Goal: Task Accomplishment & Management: Use online tool/utility

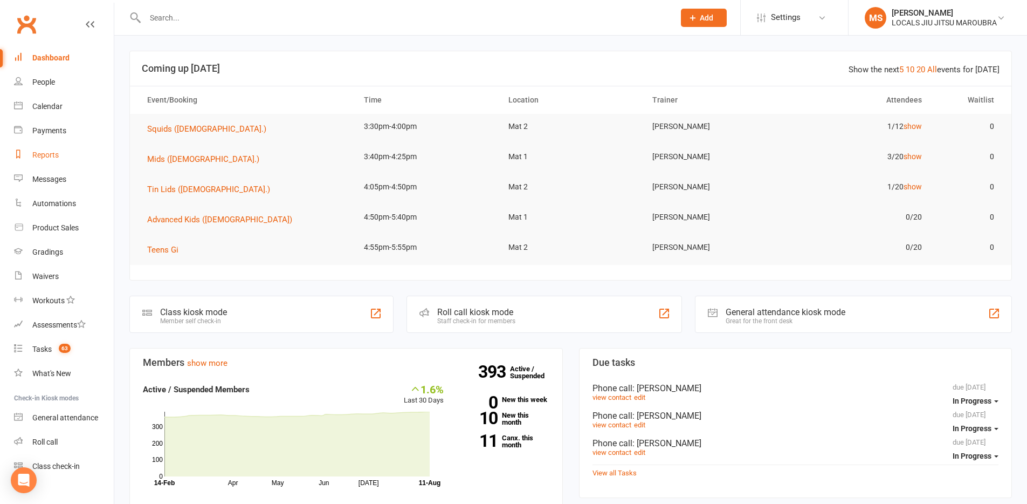
click at [60, 156] on link "Reports" at bounding box center [64, 155] width 100 height 24
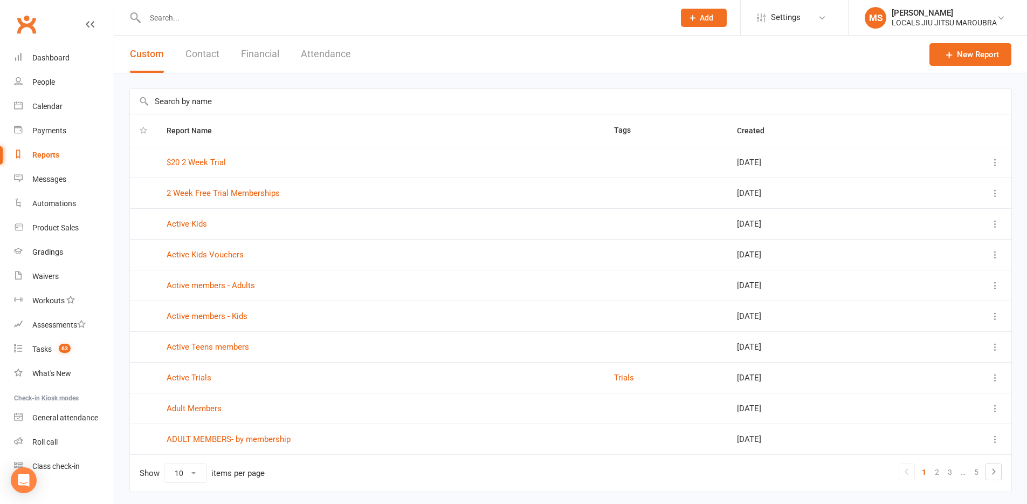
click at [229, 61] on div "Custom Contact Financial Attendance" at bounding box center [240, 54] width 252 height 37
click at [245, 59] on button "Financial" at bounding box center [260, 54] width 38 height 37
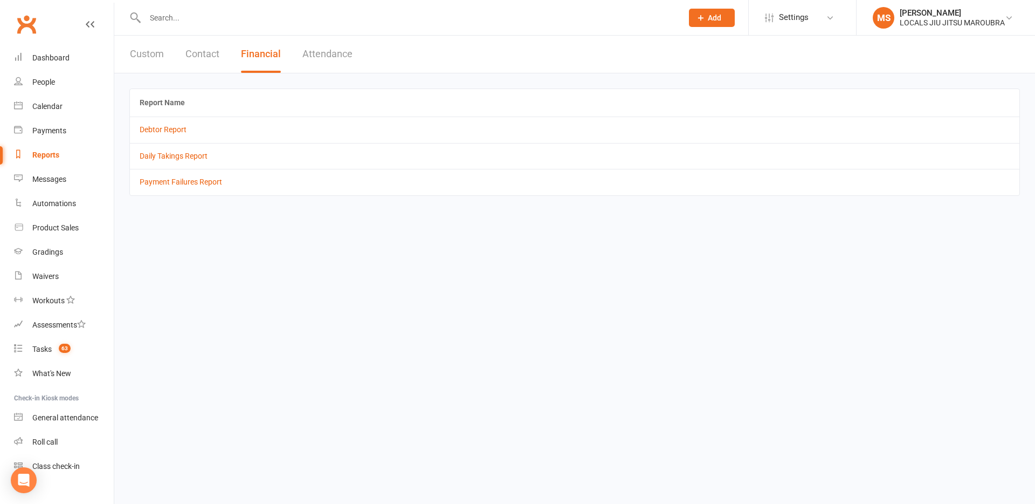
click at [703, 20] on icon at bounding box center [701, 18] width 10 height 10
click at [712, 227] on link "Membership plan" at bounding box center [700, 227] width 96 height 25
click at [817, 13] on link "Settings" at bounding box center [802, 17] width 75 height 24
drag, startPoint x: 629, startPoint y: 418, endPoint x: 624, endPoint y: 414, distance: 6.9
click at [629, 226] on html "Prospect Member Non-attending contact Class / event Appointment Grading event T…" at bounding box center [517, 113] width 1035 height 226
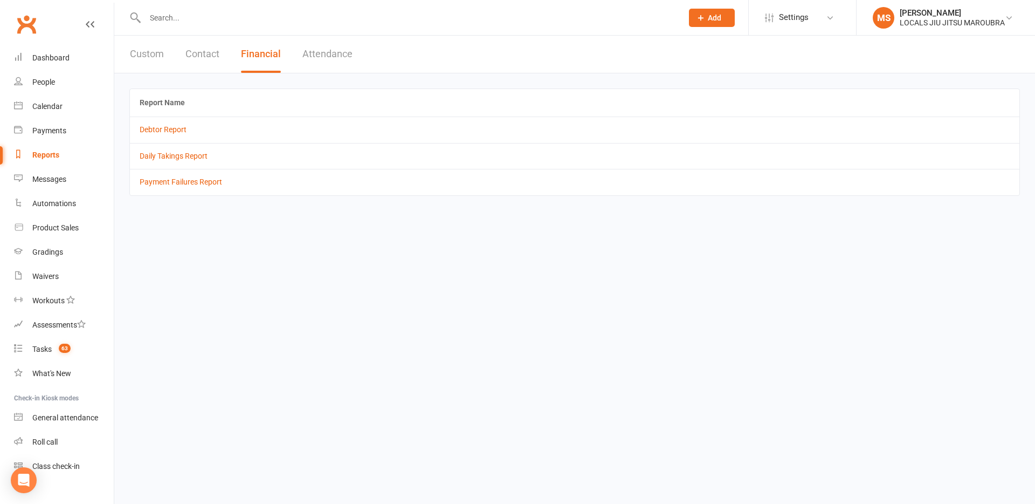
click at [153, 57] on button "Custom" at bounding box center [147, 54] width 34 height 37
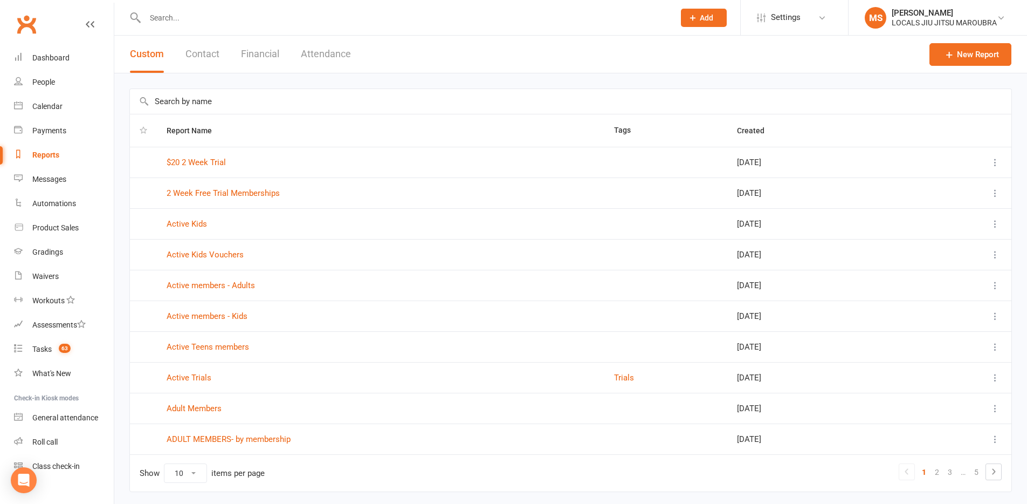
click at [261, 51] on button "Financial" at bounding box center [260, 54] width 38 height 37
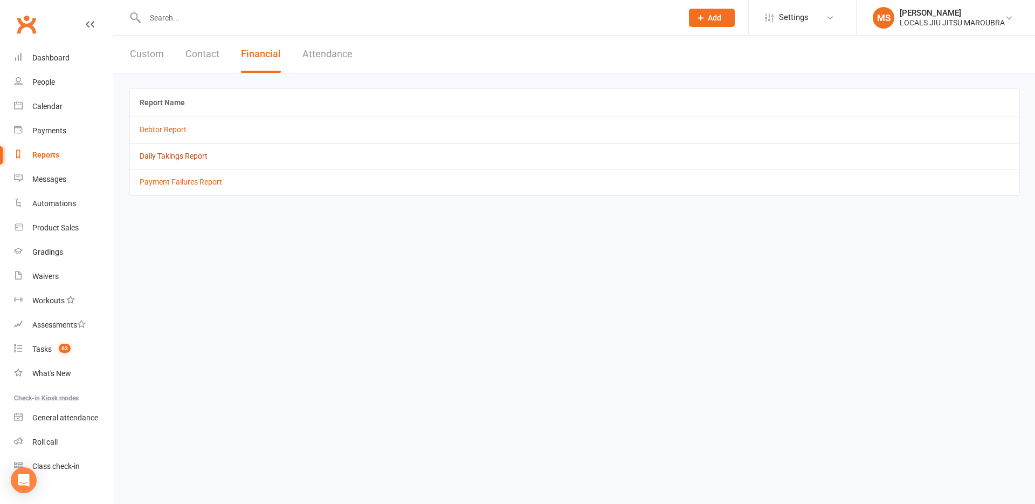
click at [198, 155] on link "Daily Takings Report" at bounding box center [174, 156] width 68 height 9
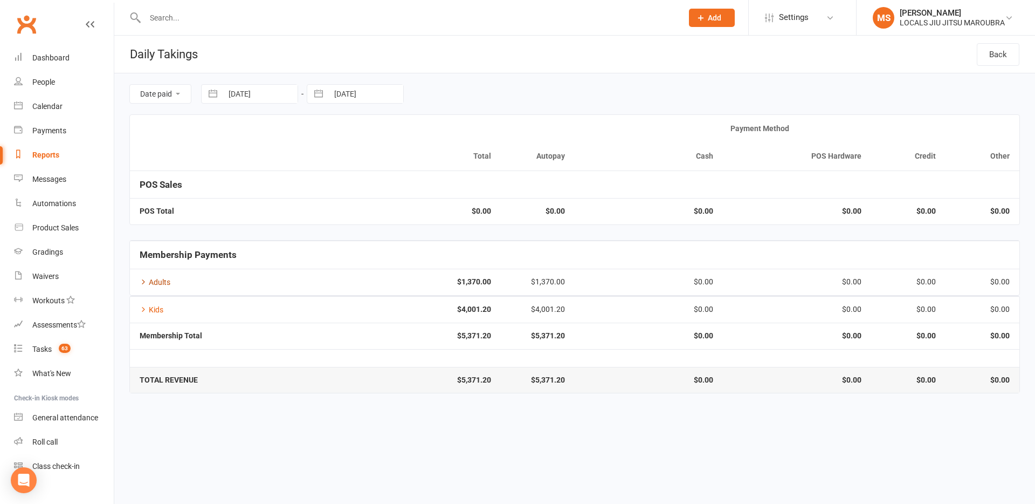
click at [142, 279] on icon at bounding box center [144, 282] width 8 height 8
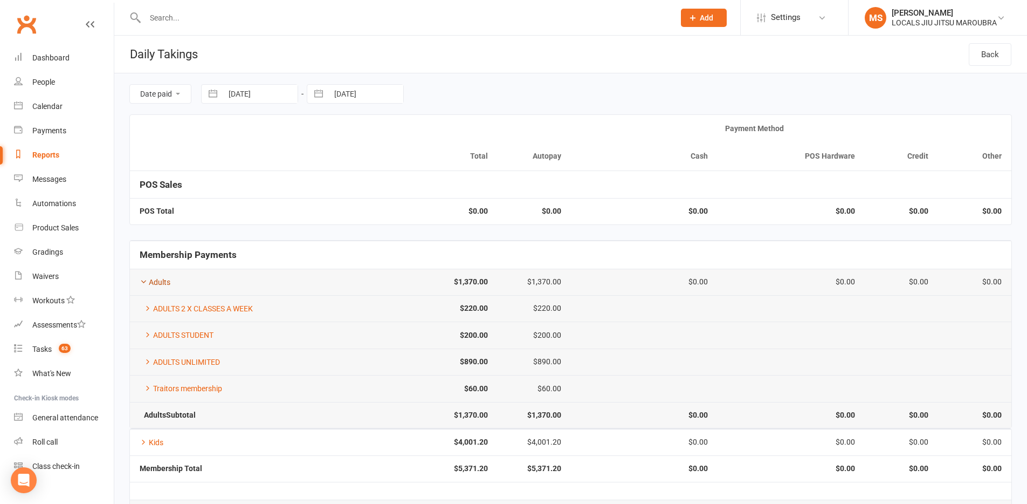
click at [143, 280] on icon at bounding box center [144, 282] width 8 height 8
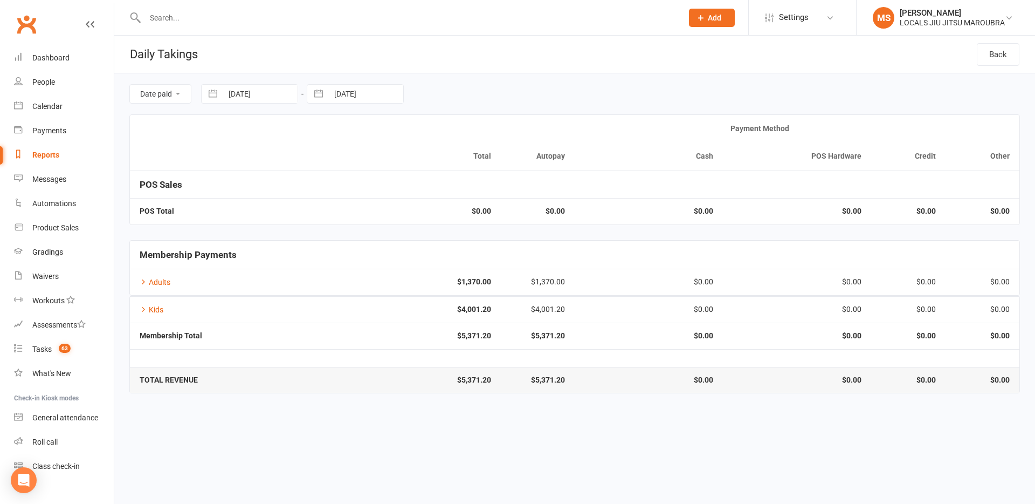
click at [186, 93] on select "Date paid Due date" at bounding box center [160, 94] width 61 height 18
click at [181, 94] on select "Date paid Due date" at bounding box center [160, 94] width 61 height 18
click at [240, 95] on input "[DATE]" at bounding box center [260, 94] width 75 height 18
select select "6"
select select "2025"
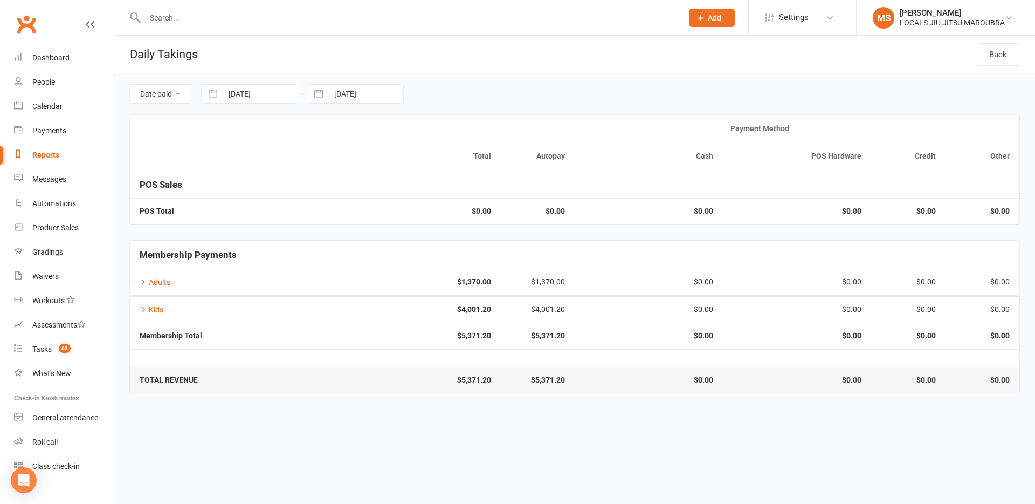
select select "7"
select select "2025"
select select "8"
select select "2025"
drag, startPoint x: 511, startPoint y: 92, endPoint x: 218, endPoint y: 64, distance: 294.2
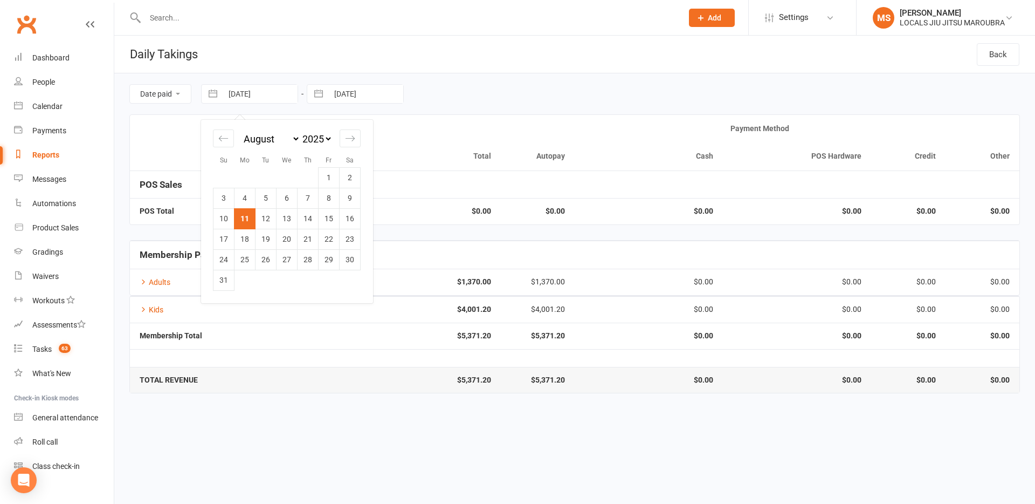
click at [511, 92] on div "Date paid Due date [DATE] Navigate forward to interact with the calendar and se…" at bounding box center [574, 93] width 891 height 41
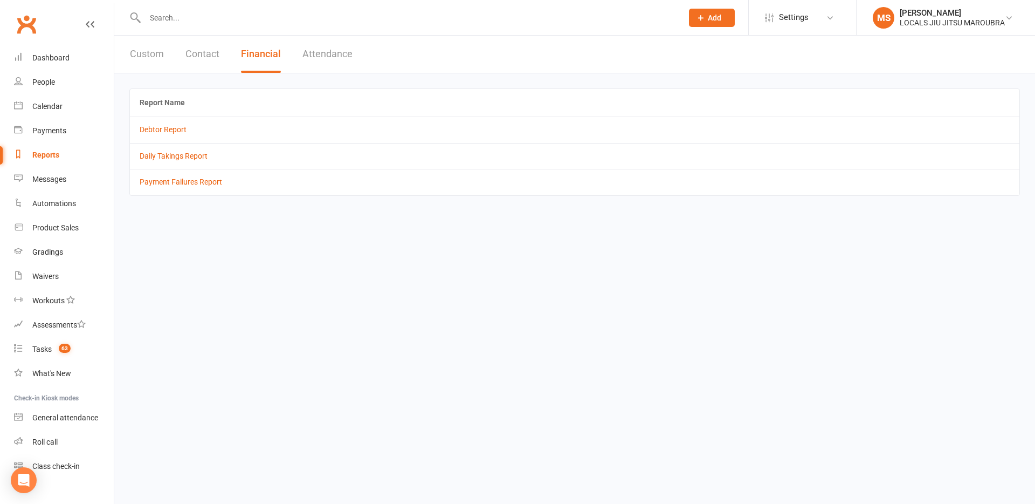
click at [154, 56] on button "Custom" at bounding box center [147, 54] width 34 height 37
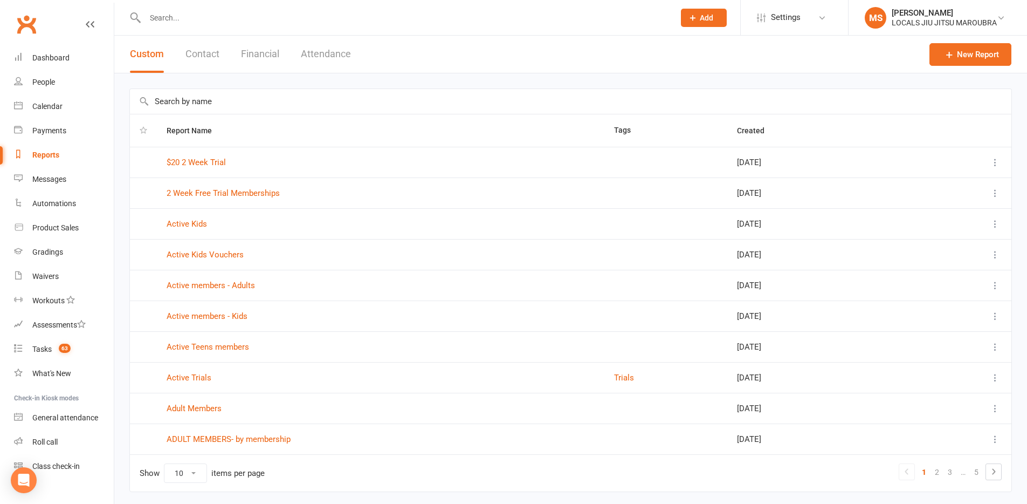
click at [980, 67] on div "New Report" at bounding box center [971, 54] width 82 height 37
click at [963, 51] on link "New Report" at bounding box center [971, 54] width 82 height 23
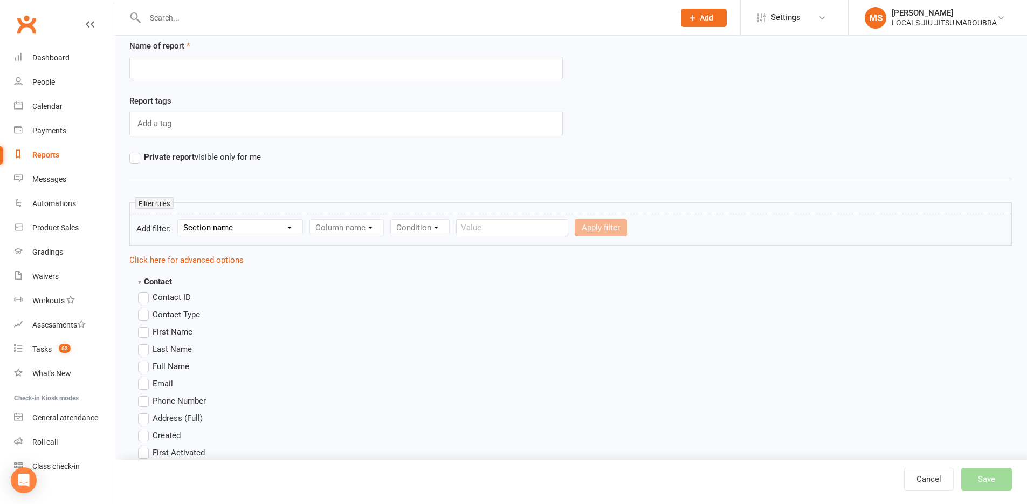
scroll to position [30, 0]
click at [276, 232] on select "Section name Contact Attendance Aggregate Payment Booking Waitlist Attendees Ca…" at bounding box center [240, 226] width 125 height 16
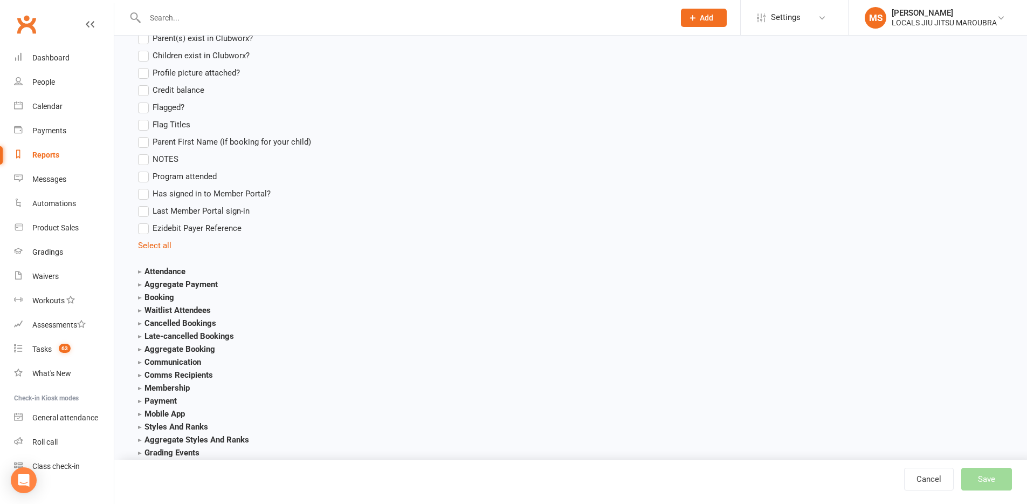
scroll to position [878, 0]
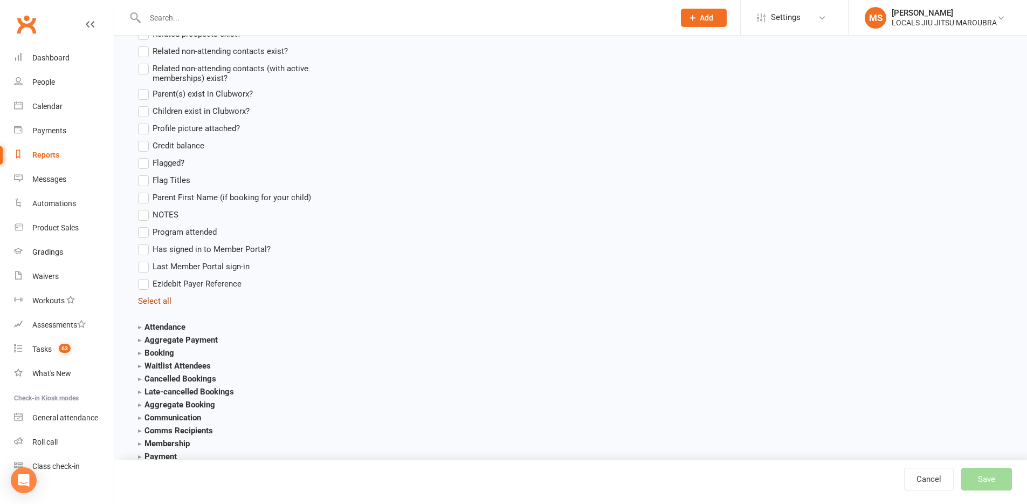
click at [162, 300] on link "Select all" at bounding box center [154, 301] width 33 height 10
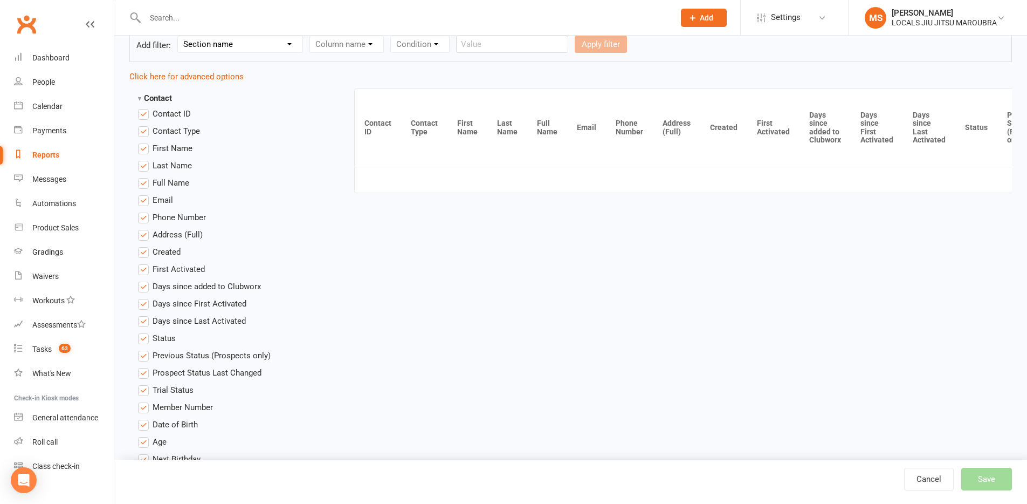
scroll to position [218, 0]
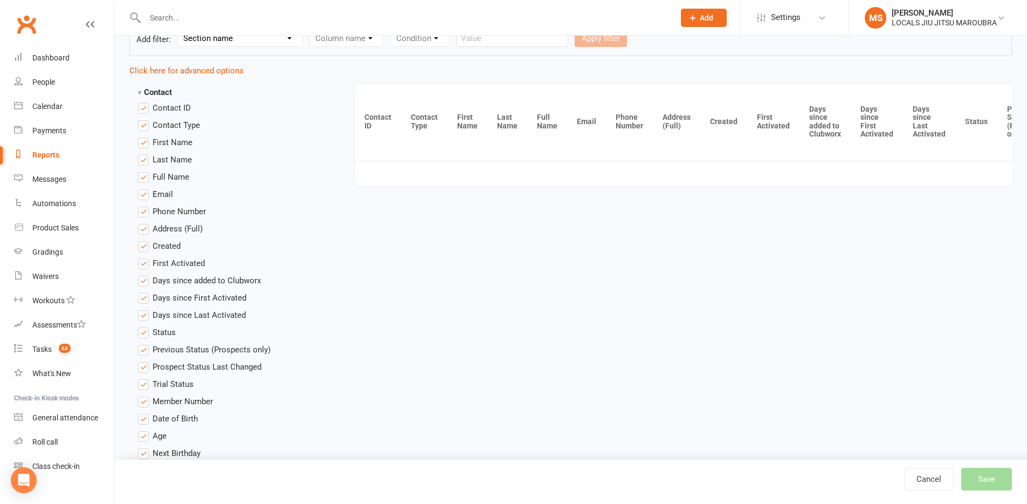
click at [138, 226] on label "Address (Full)" at bounding box center [170, 228] width 65 height 13
click at [138, 222] on input "Address (Full)" at bounding box center [141, 222] width 7 height 0
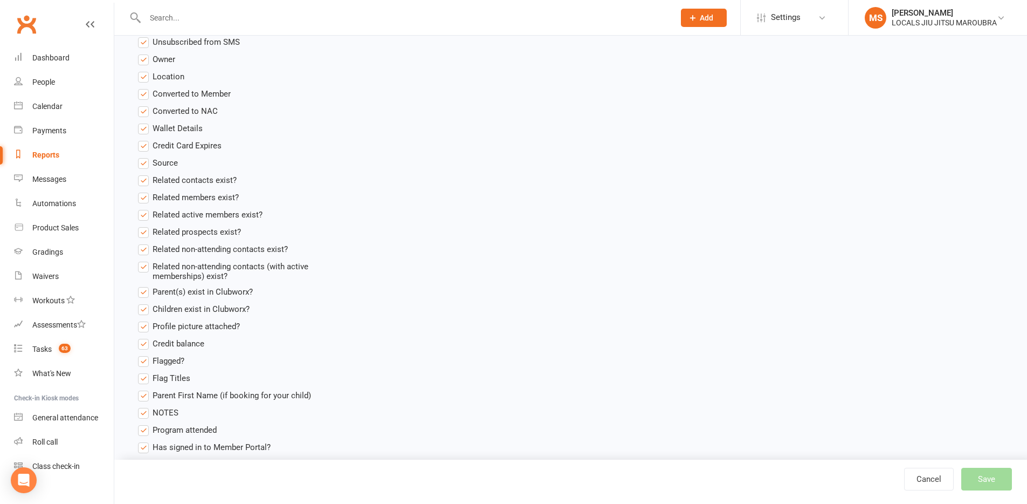
scroll to position [715, 0]
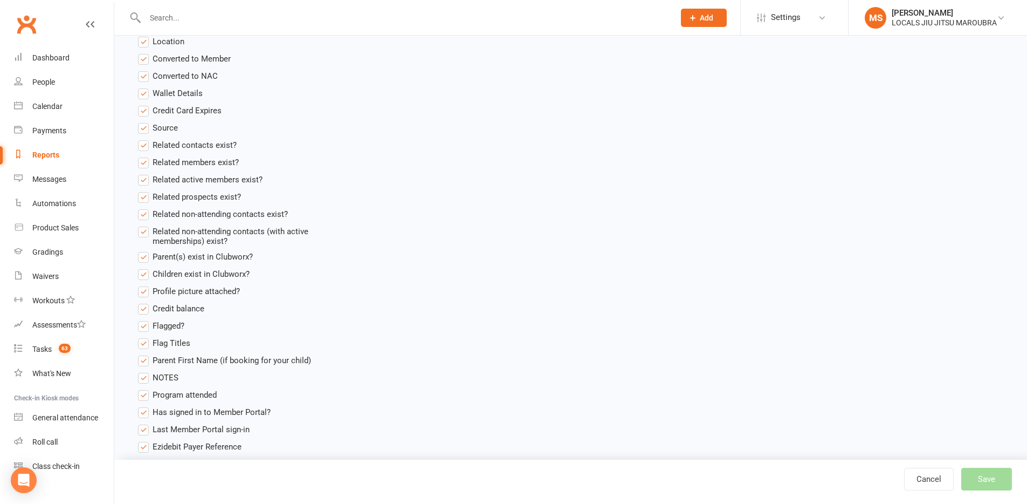
drag, startPoint x: 148, startPoint y: 188, endPoint x: 167, endPoint y: 196, distance: 20.5
click at [149, 190] on ul "Contact ID Contact Type First Name Last Name Full Name Email Phone Number Addre…" at bounding box center [233, 37] width 191 height 866
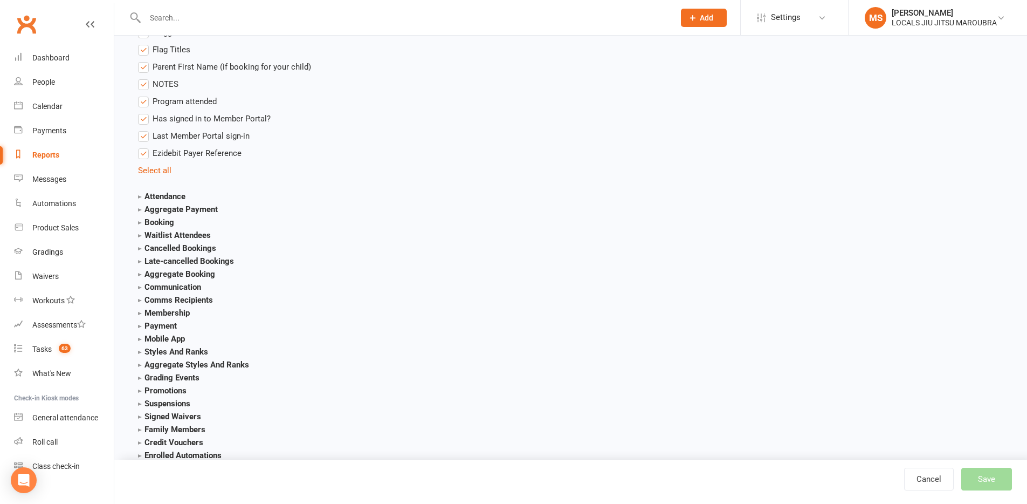
scroll to position [1050, 0]
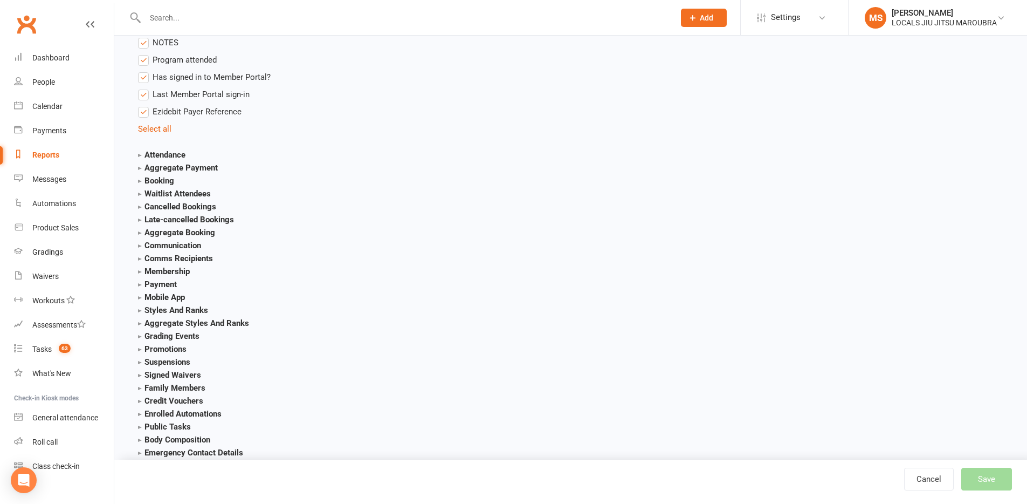
click at [140, 156] on strong "Attendance" at bounding box center [161, 155] width 47 height 10
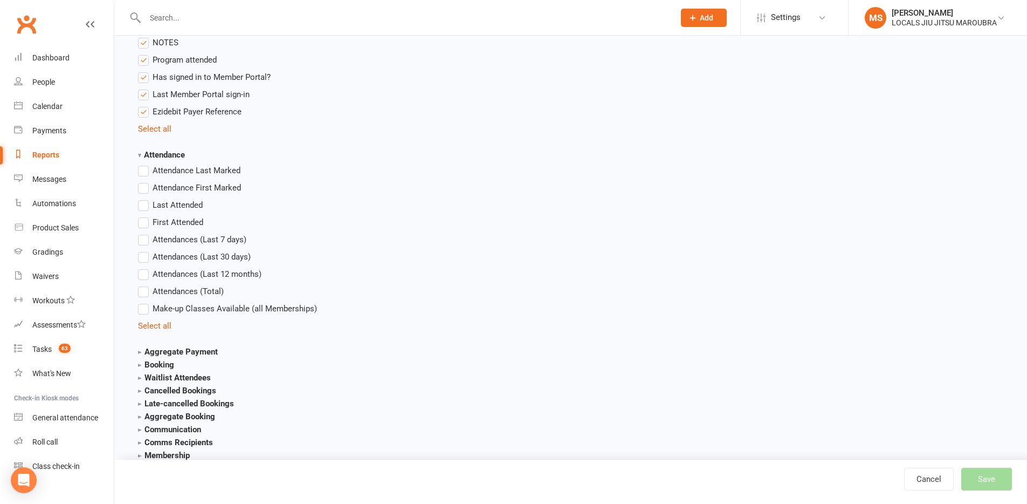
click at [140, 154] on strong "Attendance" at bounding box center [161, 155] width 47 height 10
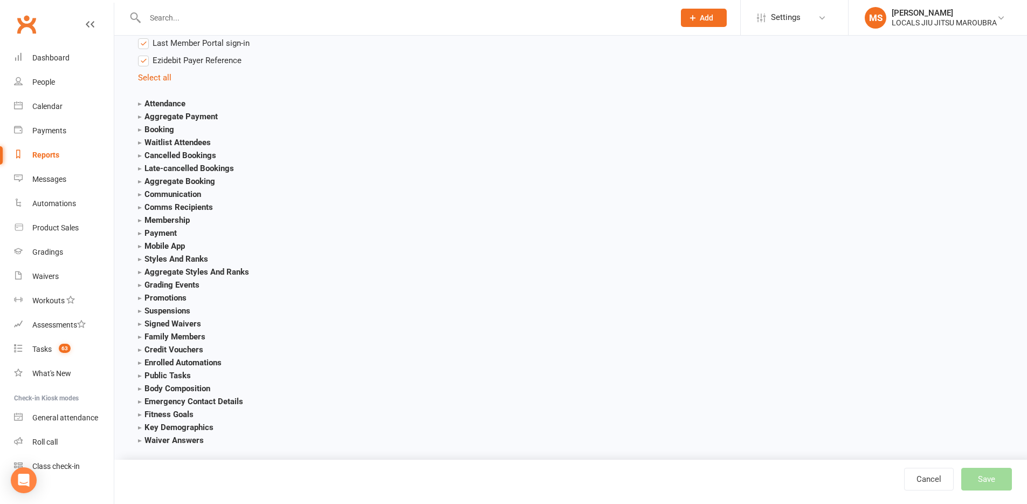
scroll to position [1112, 0]
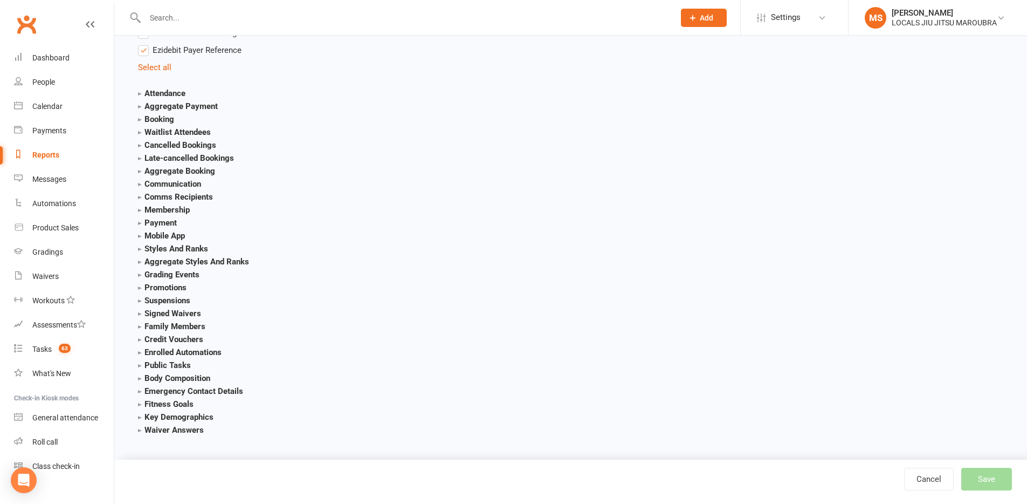
click at [142, 209] on strong "Membership" at bounding box center [164, 210] width 52 height 10
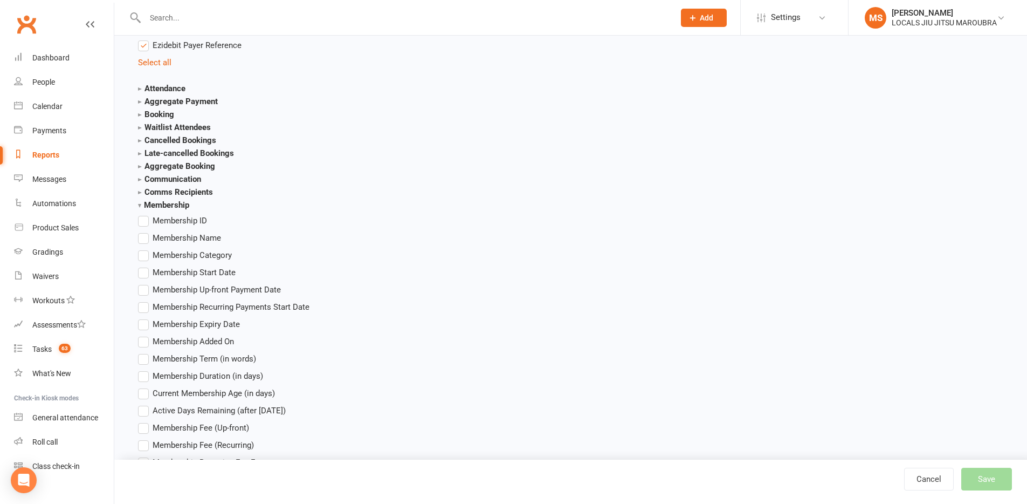
scroll to position [1210, 0]
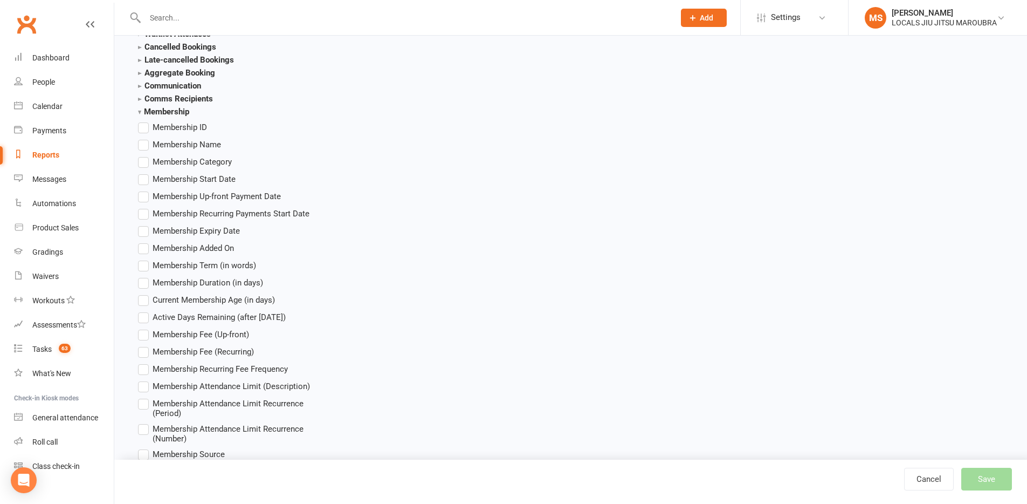
click at [154, 162] on span "Membership Category" at bounding box center [192, 160] width 79 height 11
click at [145, 155] on input "Membership Category" at bounding box center [141, 155] width 7 height 0
click at [151, 181] on label "Membership Start Date" at bounding box center [187, 179] width 98 height 13
click at [145, 173] on input "Membership Start Date" at bounding box center [141, 173] width 7 height 0
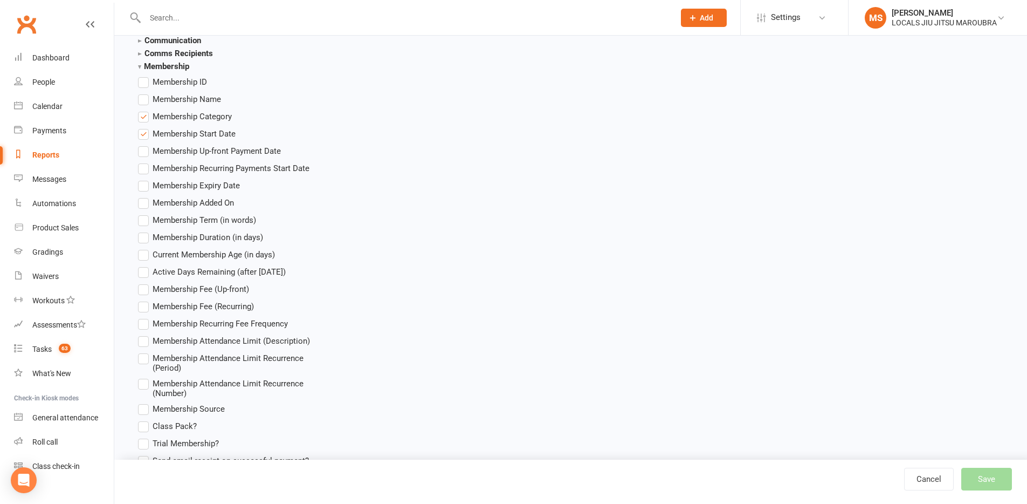
scroll to position [1258, 0]
click at [169, 235] on span "Membership Duration (in days)" at bounding box center [208, 233] width 111 height 11
click at [145, 228] on input "Membership Duration (in days)" at bounding box center [141, 228] width 7 height 0
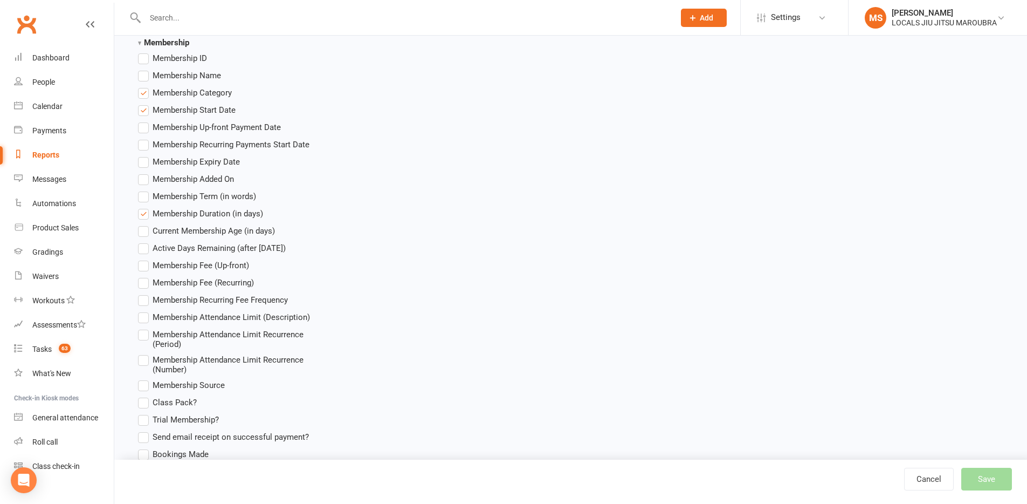
scroll to position [1284, 0]
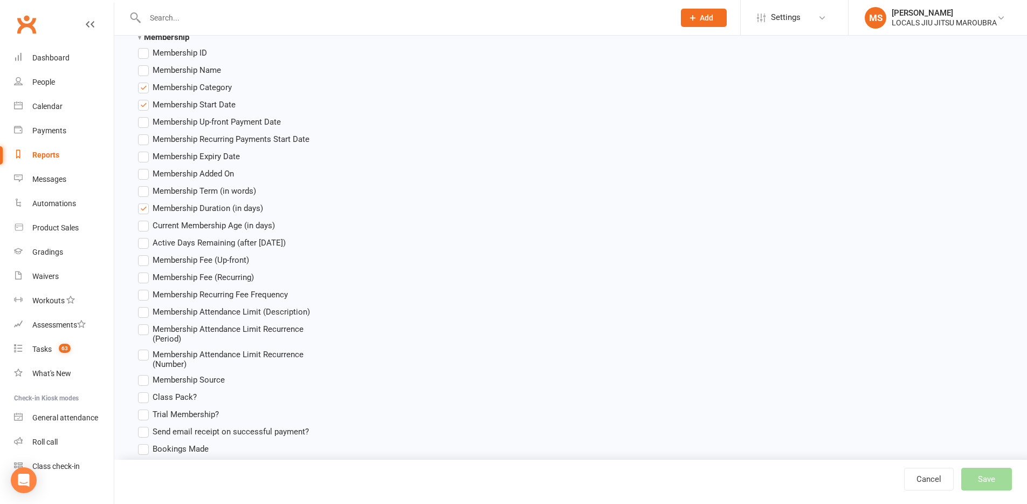
click at [239, 226] on span "Current Membership Age (in days)" at bounding box center [214, 224] width 122 height 11
click at [145, 219] on input "Current Membership Age (in days)" at bounding box center [141, 219] width 7 height 0
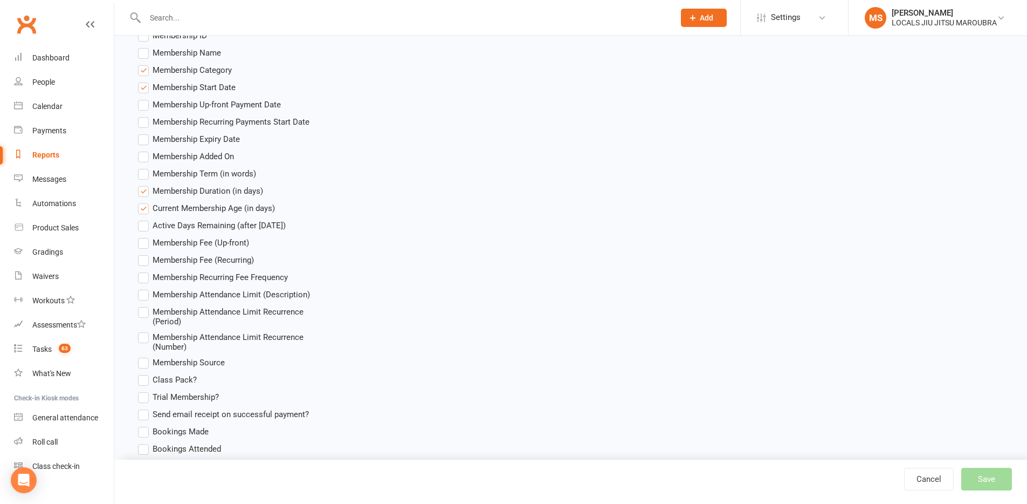
scroll to position [1356, 0]
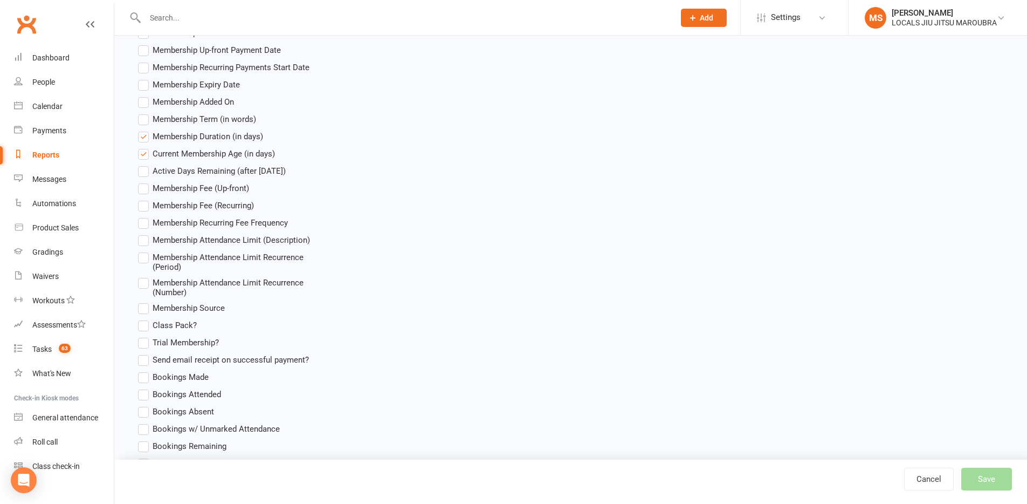
click at [148, 191] on label "Membership Fee (Up-front)" at bounding box center [193, 188] width 111 height 13
click at [145, 182] on input "Membership Fee (Up-front)" at bounding box center [141, 182] width 7 height 0
click at [141, 205] on label "Membership Fee (Recurring)" at bounding box center [196, 205] width 116 height 13
click at [141, 199] on input "Membership Fee (Recurring)" at bounding box center [141, 199] width 7 height 0
click at [208, 222] on span "Membership Recurring Fee Frequency" at bounding box center [220, 221] width 135 height 11
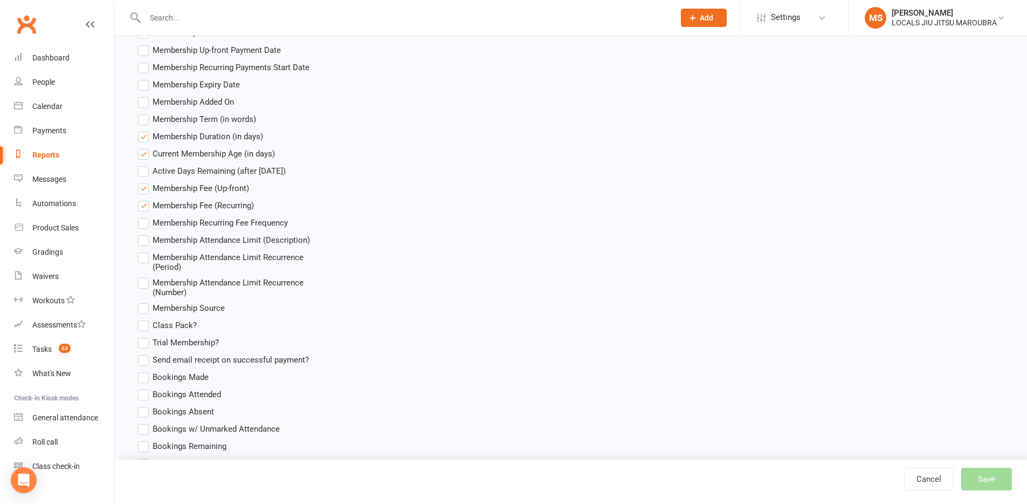
click at [145, 216] on input "Membership Recurring Fee Frequency" at bounding box center [141, 216] width 7 height 0
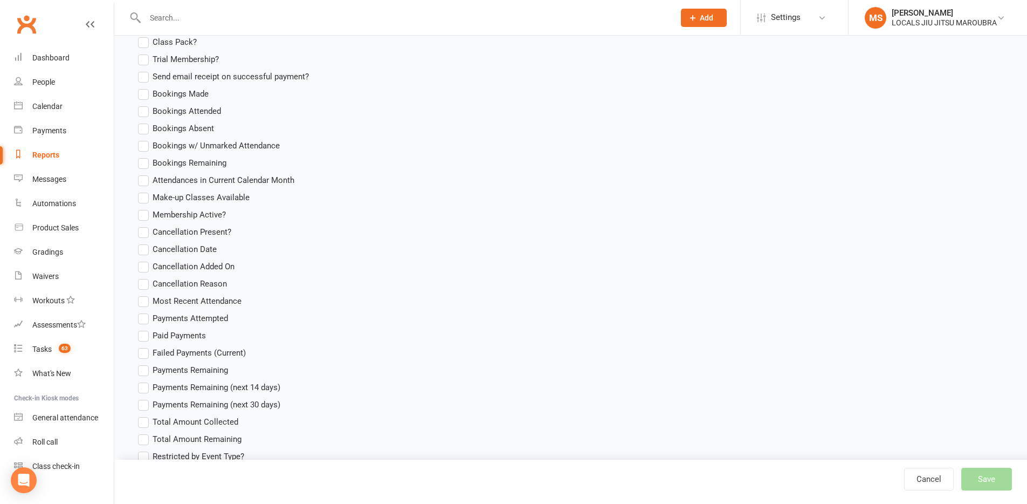
scroll to position [1644, 0]
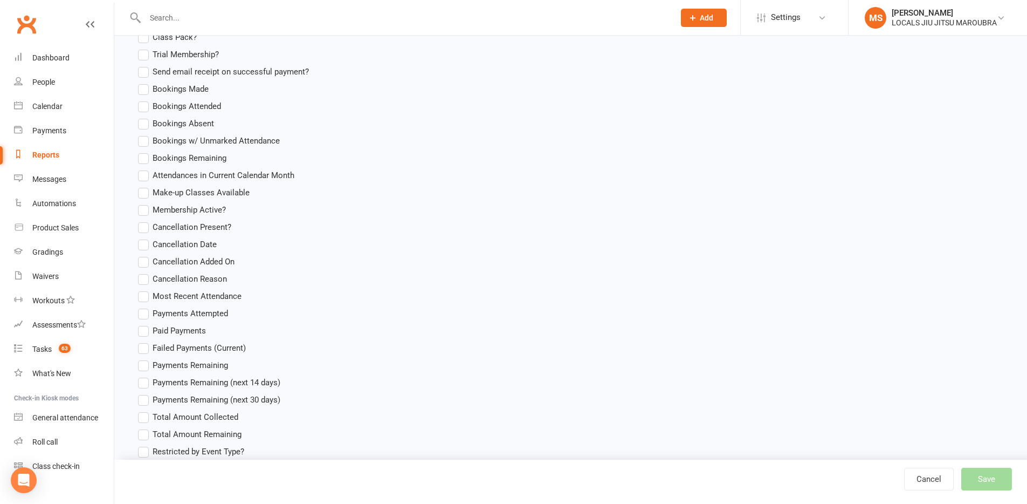
click at [161, 211] on span "Membership Active?" at bounding box center [189, 208] width 73 height 11
click at [145, 203] on input "Membership Active?" at bounding box center [141, 203] width 7 height 0
click at [164, 243] on span "Cancellation Date" at bounding box center [185, 243] width 64 height 11
click at [145, 238] on input "Cancellation Date" at bounding box center [141, 238] width 7 height 0
click at [183, 228] on span "Cancellation Present?" at bounding box center [192, 226] width 79 height 11
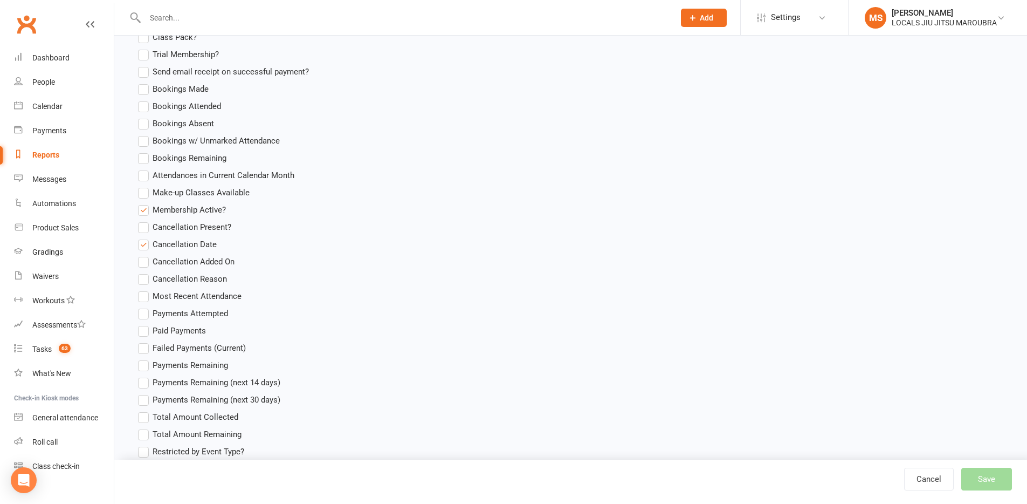
click at [145, 221] on input "Cancellation Present?" at bounding box center [141, 221] width 7 height 0
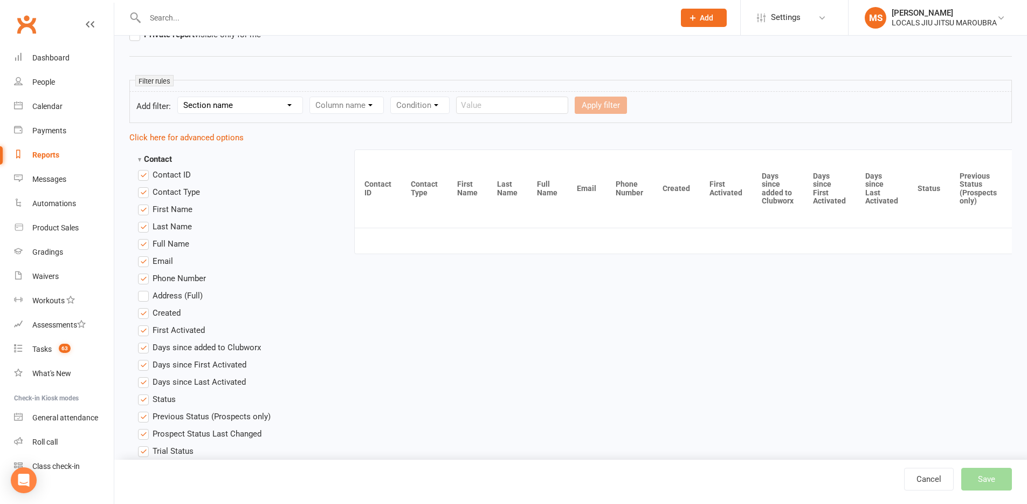
scroll to position [113, 0]
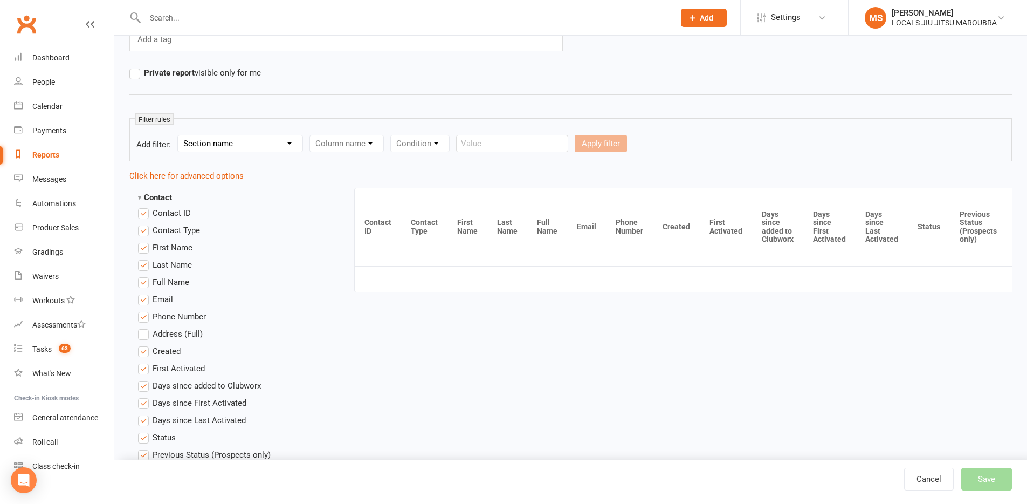
click at [370, 141] on div "Column name" at bounding box center [346, 143] width 74 height 17
click at [378, 145] on div "Column name" at bounding box center [346, 143] width 74 height 17
click at [374, 144] on div "Column name" at bounding box center [346, 143] width 74 height 17
click at [410, 146] on div "Condition" at bounding box center [419, 143] width 59 height 17
click at [281, 141] on select "Section name Contact Attendance Aggregate Payment Booking Waitlist Attendees Ca…" at bounding box center [240, 143] width 125 height 16
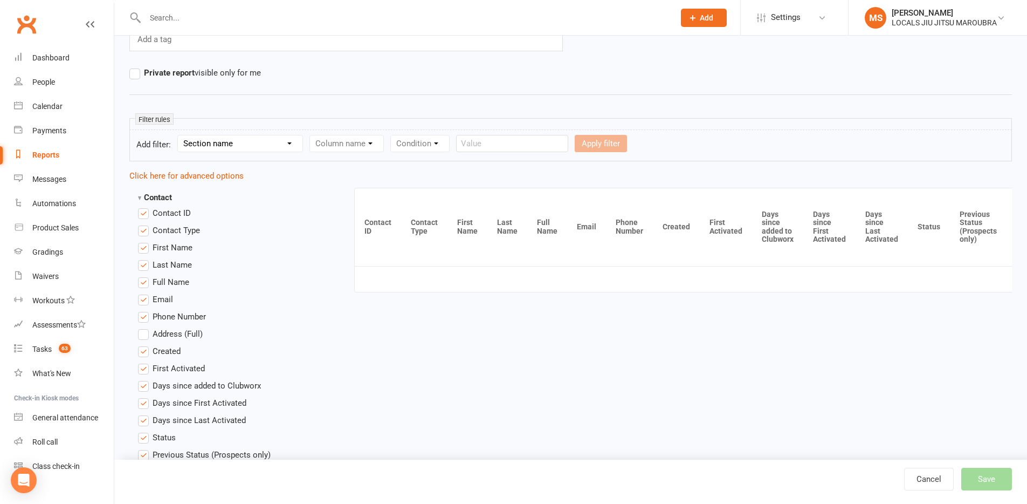
select select "10"
click at [362, 147] on select "Column name Membership ID Membership Name Membership Category Membership Start …" at bounding box center [415, 143] width 210 height 16
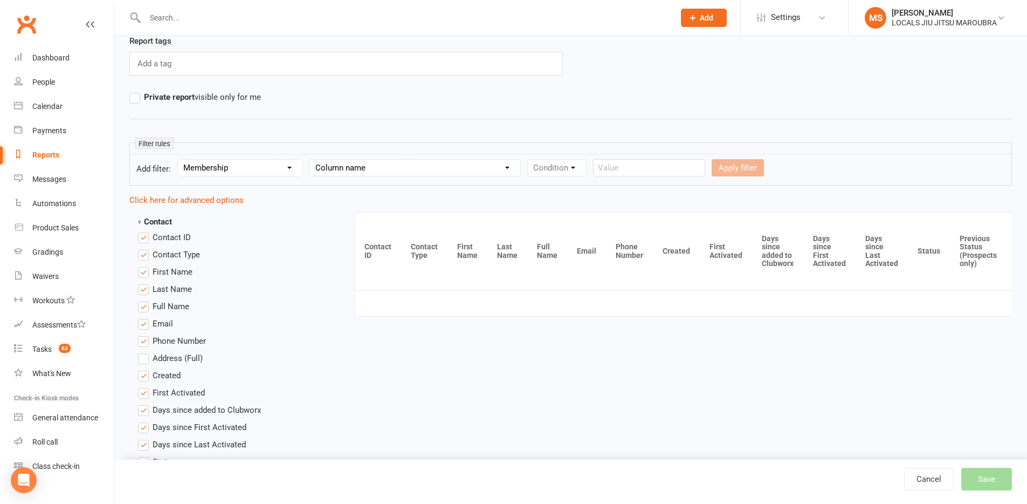
scroll to position [86, 0]
click at [284, 166] on select "Section name Contact Attendance Aggregate Payment Booking Waitlist Attendees Ca…" at bounding box center [240, 170] width 125 height 16
select select
click at [213, 65] on div "Add a tag" at bounding box center [345, 66] width 433 height 24
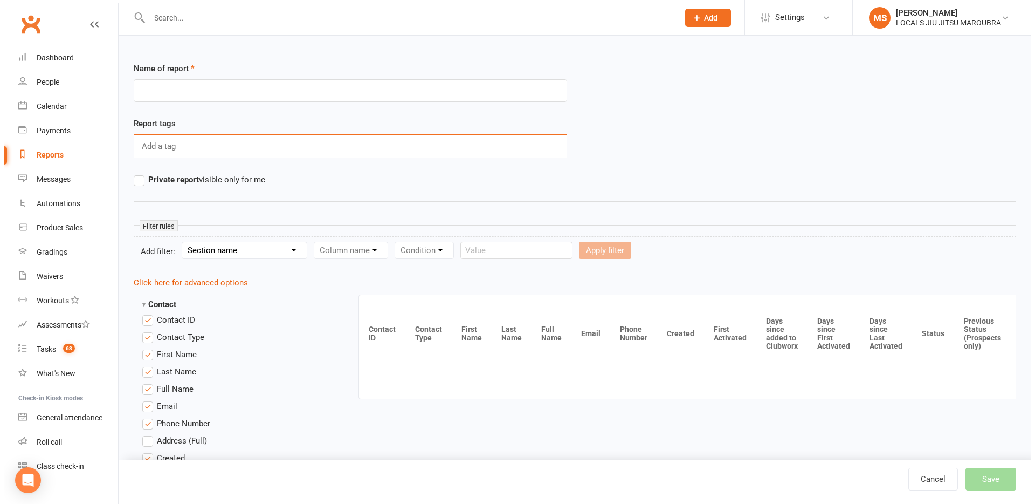
scroll to position [0, 0]
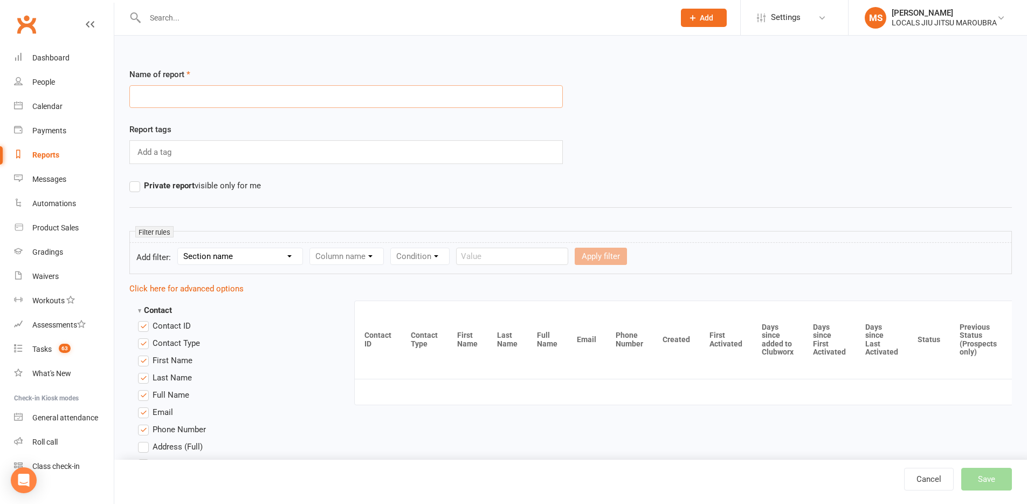
click at [223, 95] on input "text" at bounding box center [345, 96] width 433 height 23
click at [998, 476] on button "Save" at bounding box center [986, 478] width 51 height 23
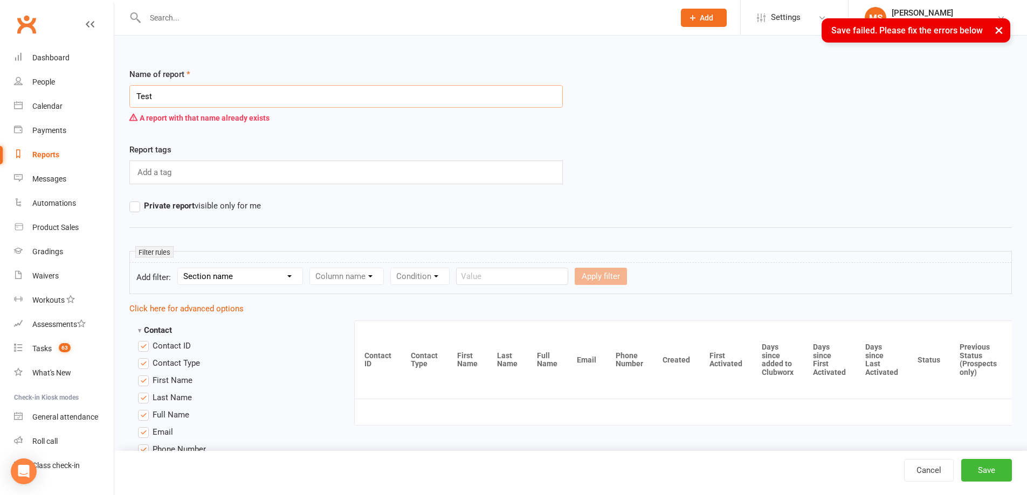
click at [153, 93] on input "Test" at bounding box center [345, 96] width 433 height 23
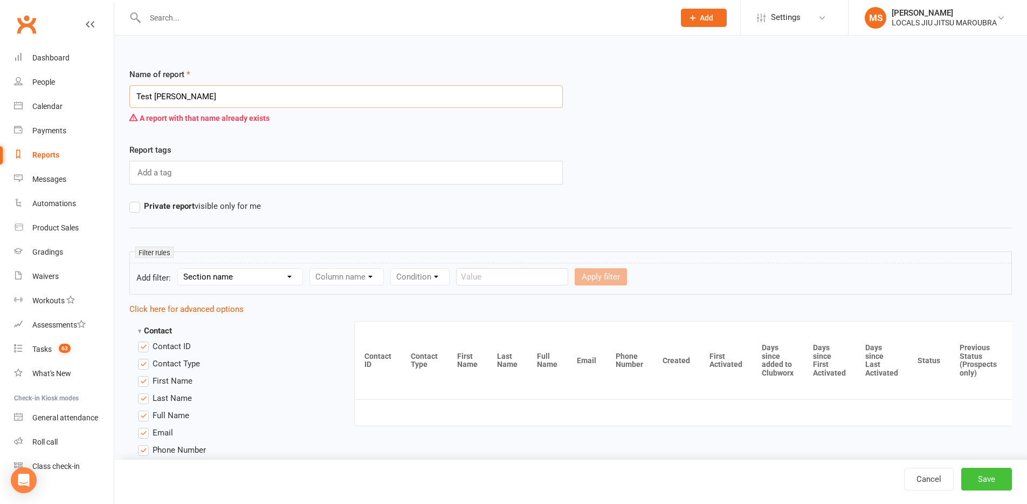
type input "Test [PERSON_NAME]"
click at [983, 474] on button "Save" at bounding box center [986, 478] width 51 height 23
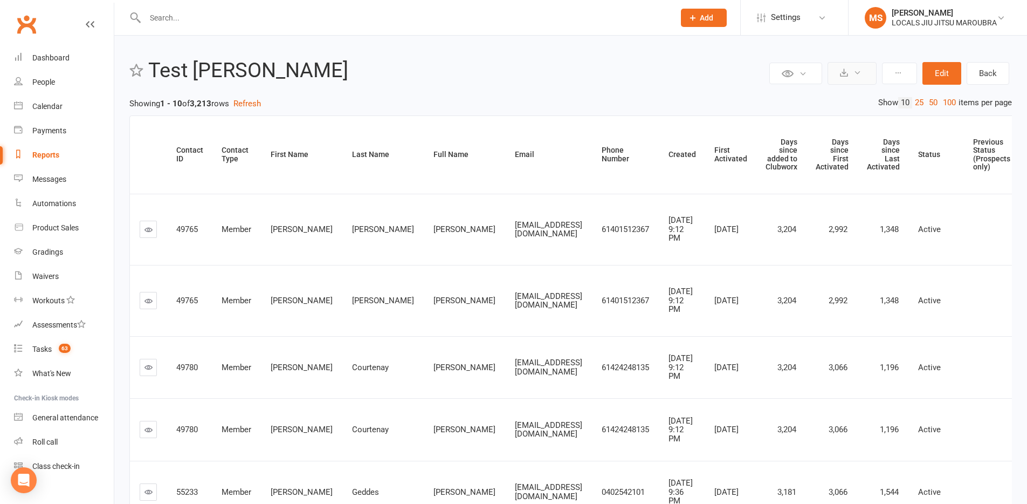
click at [862, 71] on button at bounding box center [852, 73] width 49 height 23
click at [840, 101] on link "Export to CSV" at bounding box center [819, 99] width 113 height 22
click at [53, 150] on div "Reports" at bounding box center [45, 154] width 27 height 9
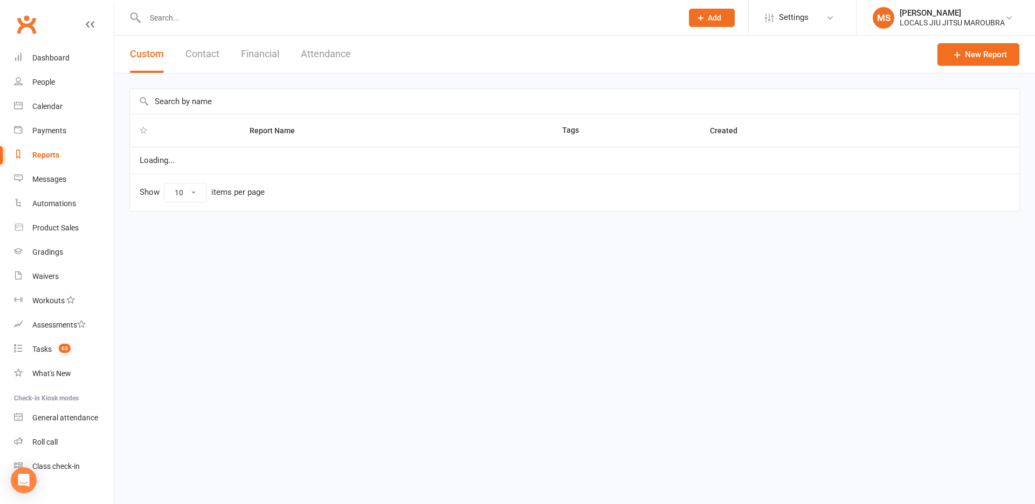
click at [256, 60] on button "Financial" at bounding box center [260, 54] width 38 height 37
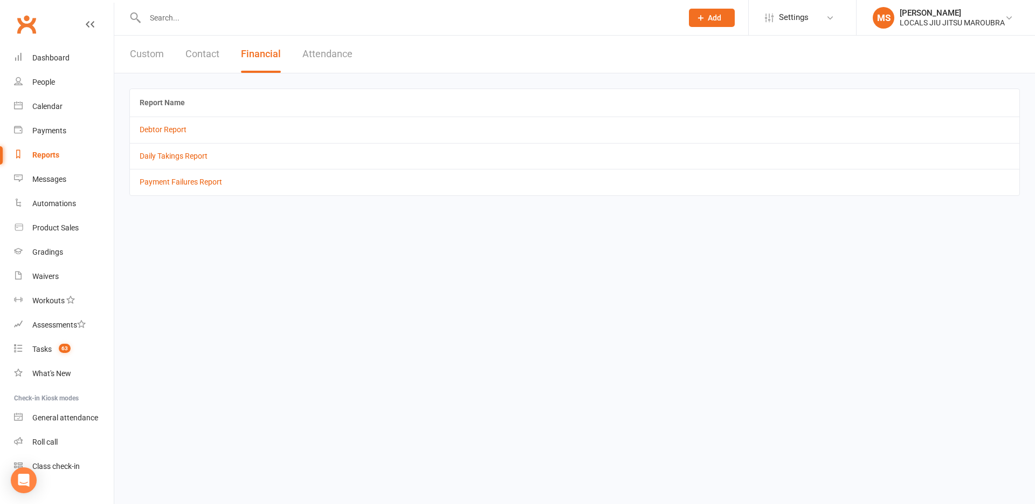
click at [344, 53] on button "Attendance" at bounding box center [327, 54] width 50 height 37
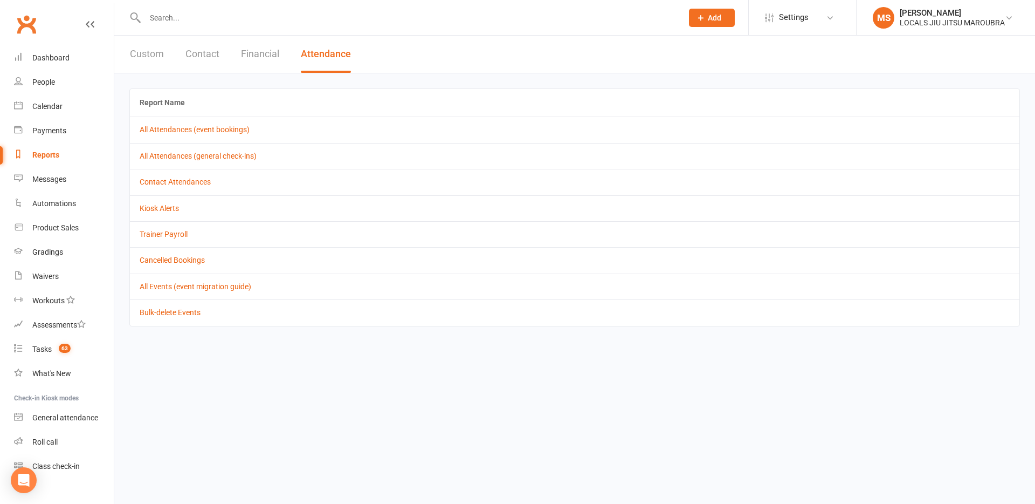
click at [256, 56] on button "Financial" at bounding box center [260, 54] width 38 height 37
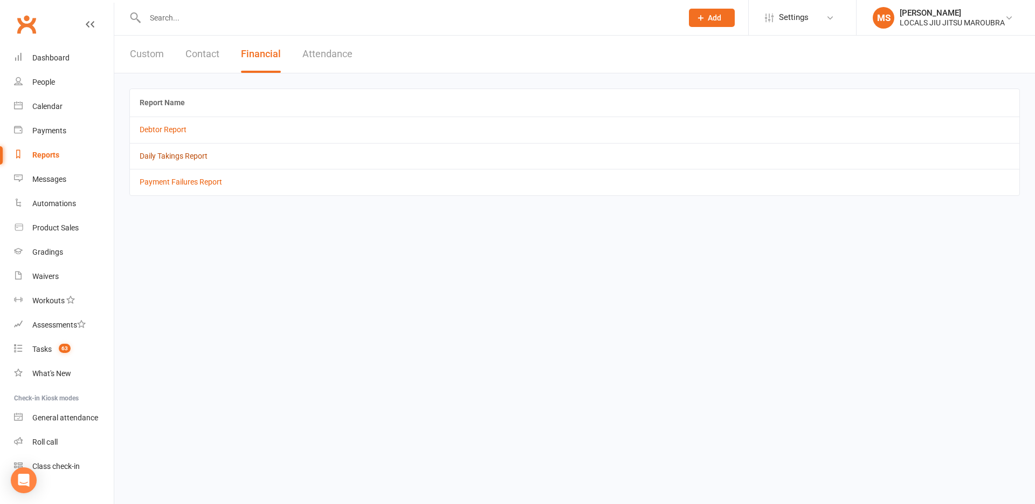
click at [193, 156] on link "Daily Takings Report" at bounding box center [174, 156] width 68 height 9
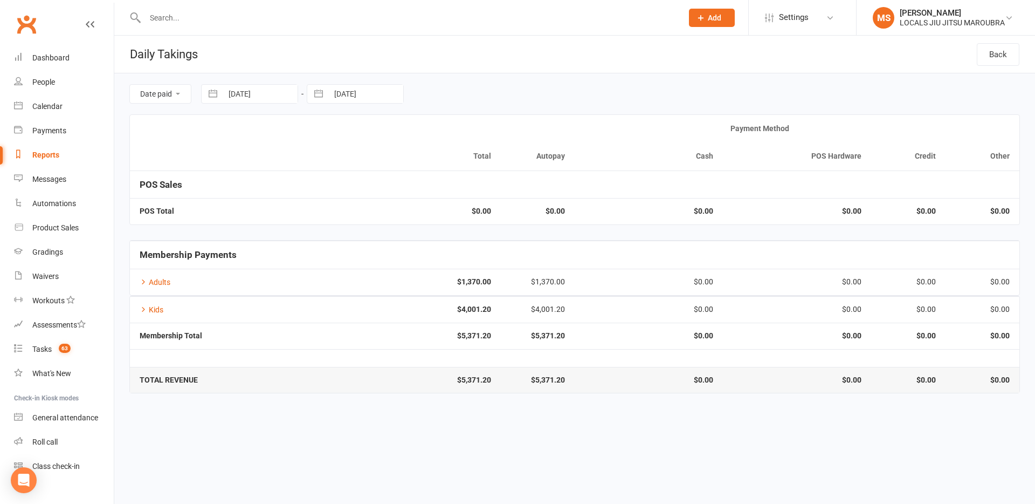
click at [239, 99] on input "[DATE]" at bounding box center [260, 94] width 75 height 18
select select "6"
select select "2025"
select select "7"
select select "2025"
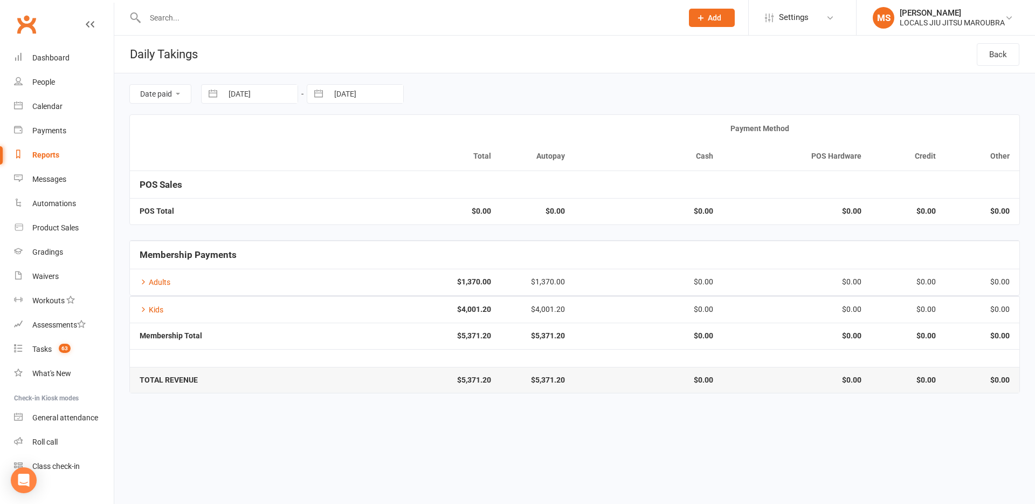
select select "8"
select select "2025"
click at [222, 134] on icon "Move backward to switch to the previous month." at bounding box center [223, 138] width 10 height 10
select select "5"
select select "2025"
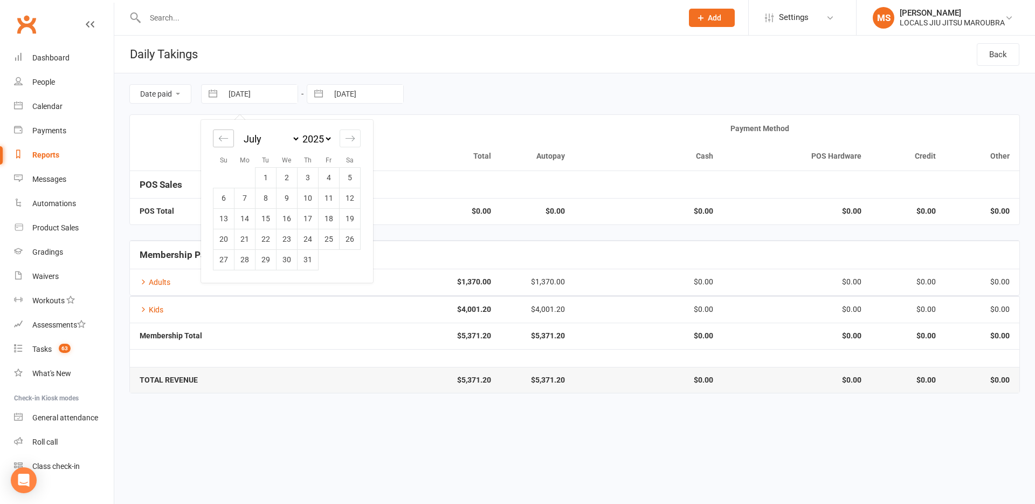
click at [224, 141] on icon "Move backward to switch to the previous month." at bounding box center [223, 138] width 10 height 10
select select "4"
select select "2025"
click at [221, 135] on icon "Move backward to switch to the previous month." at bounding box center [223, 138] width 10 height 10
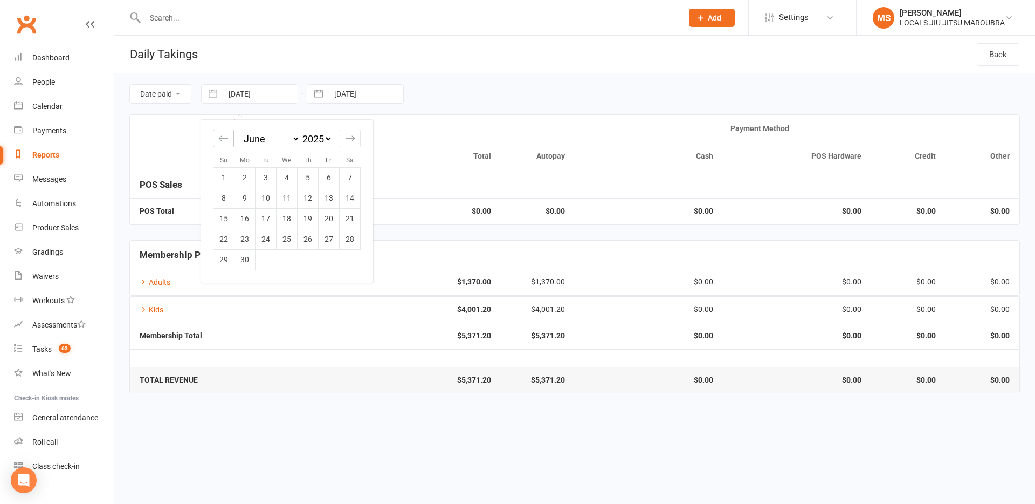
select select "2"
select select "2025"
select select "3"
select select "2025"
click at [221, 135] on icon "Move backward to switch to the previous month." at bounding box center [223, 138] width 10 height 10
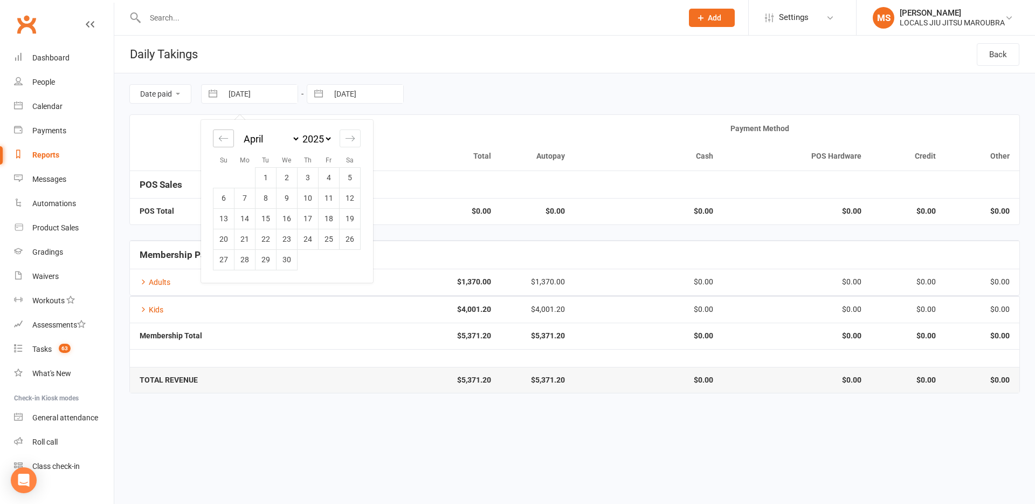
select select "1"
select select "2025"
click at [221, 135] on icon "Move backward to switch to the previous month." at bounding box center [223, 138] width 10 height 10
select select "11"
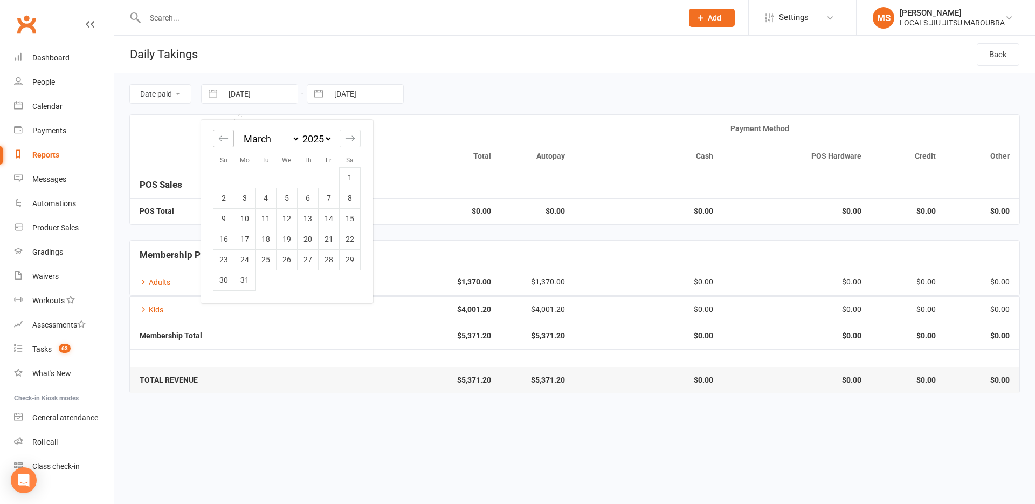
select select "2024"
select select "2025"
click at [221, 135] on icon "Move backward to switch to the previous month." at bounding box center [223, 138] width 10 height 10
select select "10"
select select "2024"
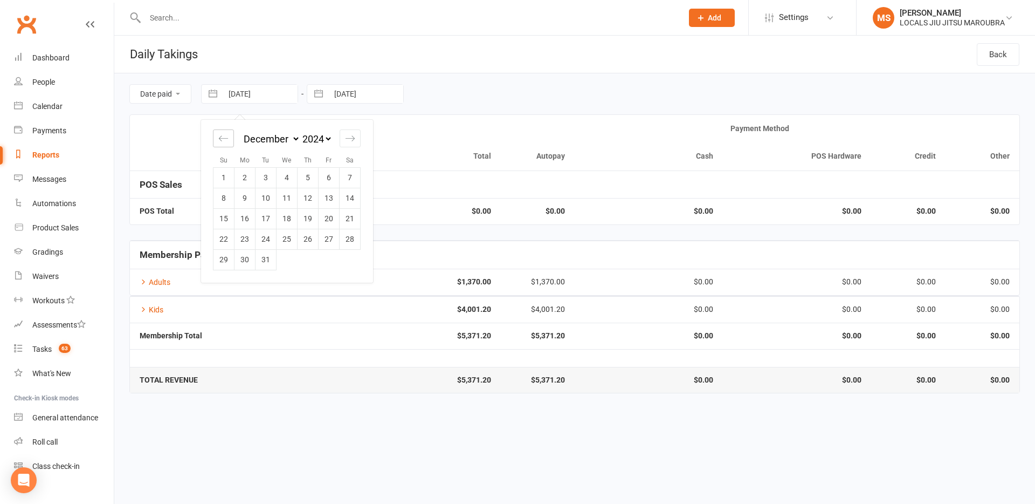
click at [221, 135] on icon "Move backward to switch to the previous month." at bounding box center [223, 138] width 10 height 10
select select "9"
select select "2024"
click at [221, 135] on icon "Move backward to switch to the previous month." at bounding box center [223, 138] width 10 height 10
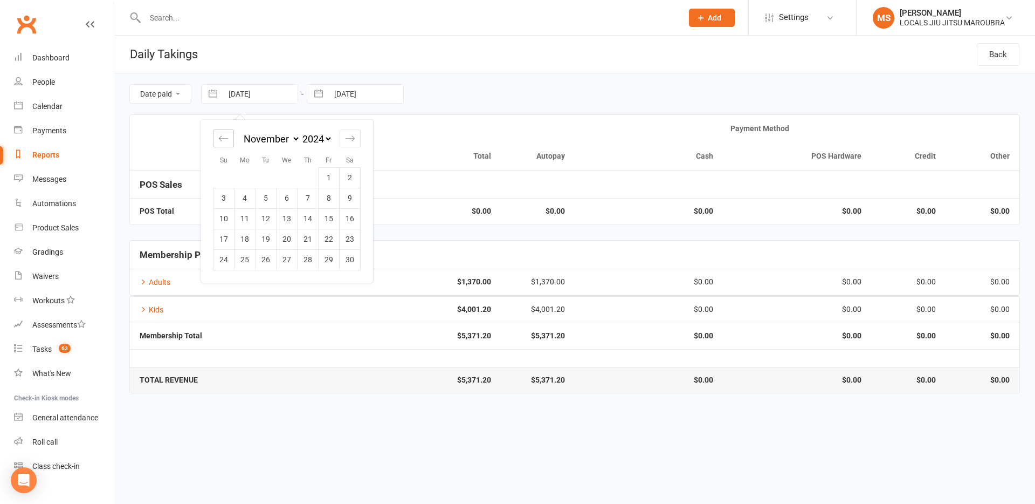
select select "7"
select select "2024"
select select "8"
select select "2024"
click at [221, 135] on icon "Move backward to switch to the previous month." at bounding box center [223, 138] width 10 height 10
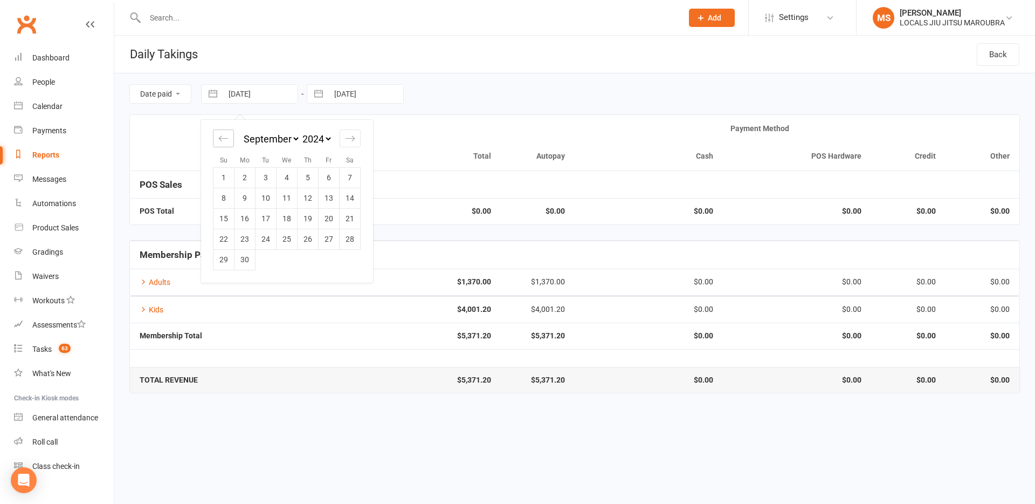
click at [221, 135] on icon "Move backward to switch to the previous month." at bounding box center [223, 138] width 10 height 10
select select "5"
select select "2024"
select select "6"
select select "2024"
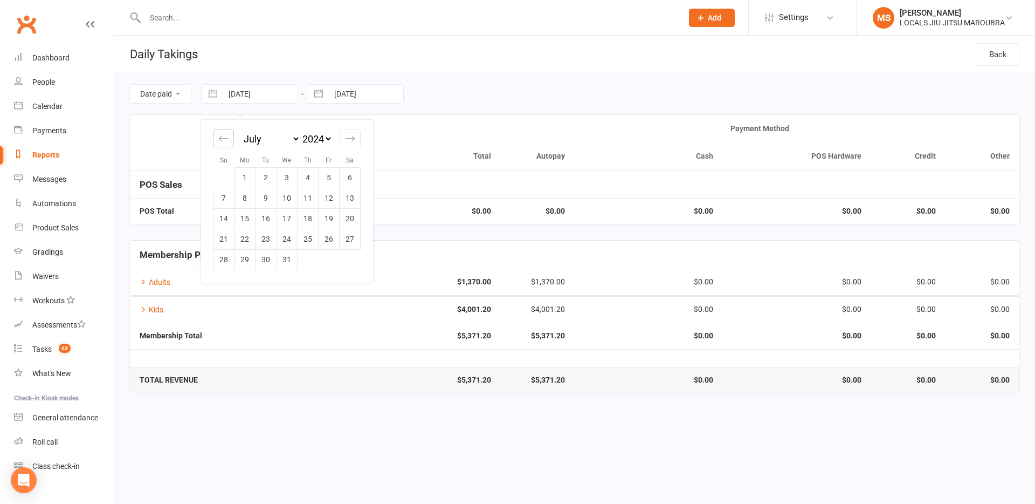
click at [221, 135] on icon "Move backward to switch to the previous month." at bounding box center [223, 138] width 10 height 10
select select "3"
select select "2024"
select select "4"
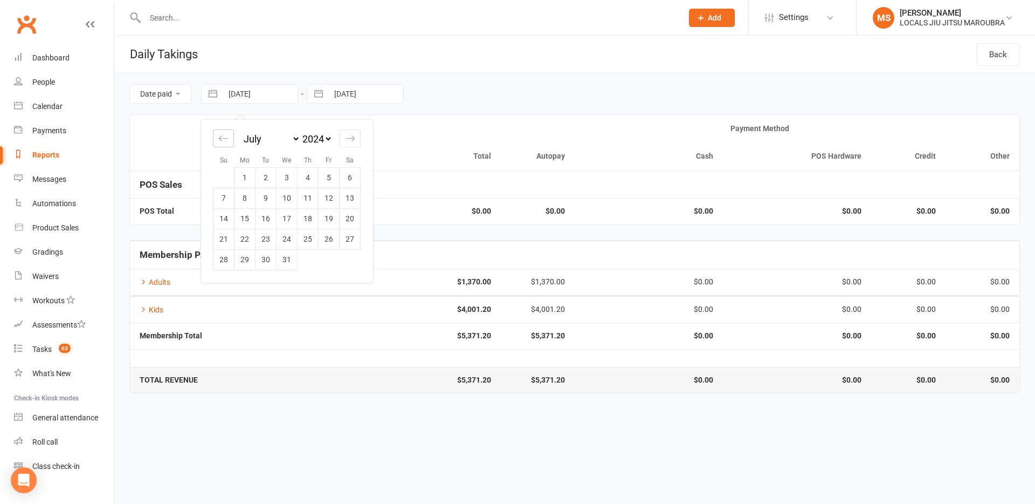
select select "2024"
click at [221, 137] on icon "Move backward to switch to the previous month." at bounding box center [223, 138] width 10 height 10
click at [221, 139] on icon "Move backward to switch to the previous month." at bounding box center [223, 138] width 10 height 10
select select "1"
select select "2024"
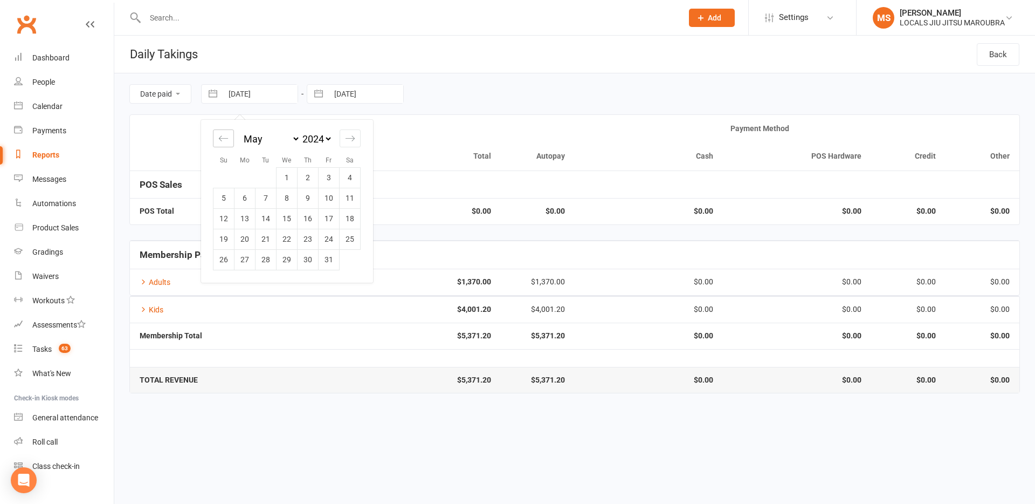
select select "2"
select select "2024"
click at [221, 139] on icon "Move backward to switch to the previous month." at bounding box center [223, 138] width 10 height 10
select select "2024"
click at [221, 139] on icon "Move backward to switch to the previous month." at bounding box center [223, 138] width 10 height 10
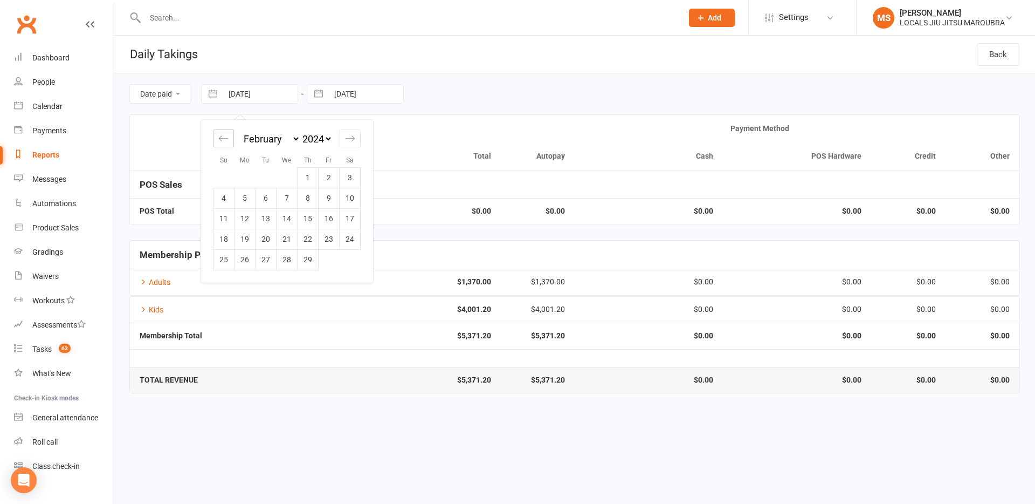
select select "11"
select select "2023"
click at [252, 171] on td "1" at bounding box center [245, 177] width 21 height 20
type input "[DATE]"
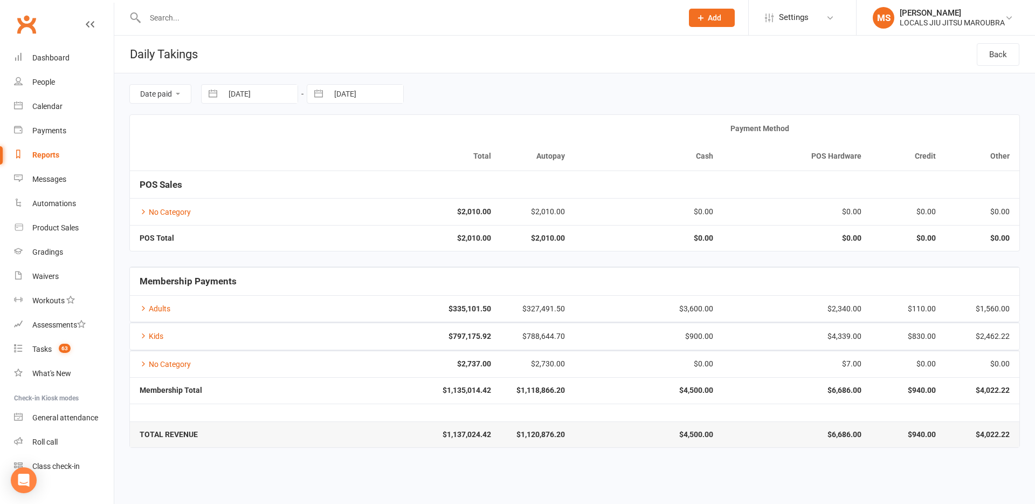
click at [182, 97] on select "Date paid Due date" at bounding box center [160, 94] width 61 height 18
click at [63, 132] on div "Payments" at bounding box center [49, 130] width 34 height 9
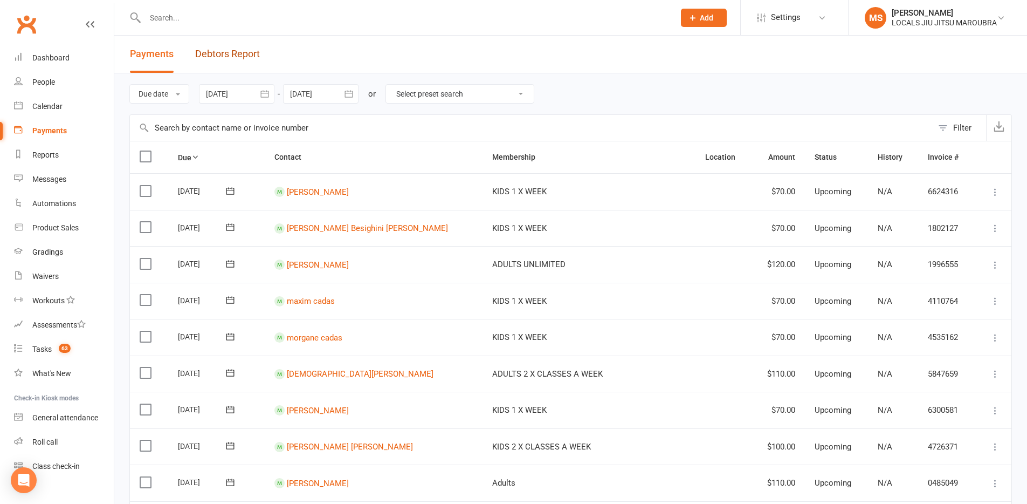
click at [225, 63] on link "Debtors Report" at bounding box center [227, 54] width 65 height 37
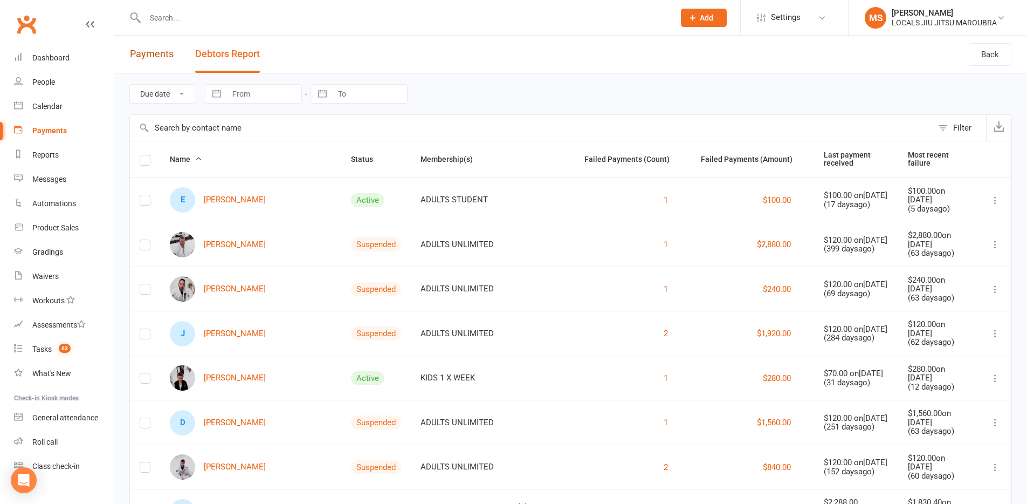
click at [154, 54] on link "Payments" at bounding box center [152, 54] width 44 height 37
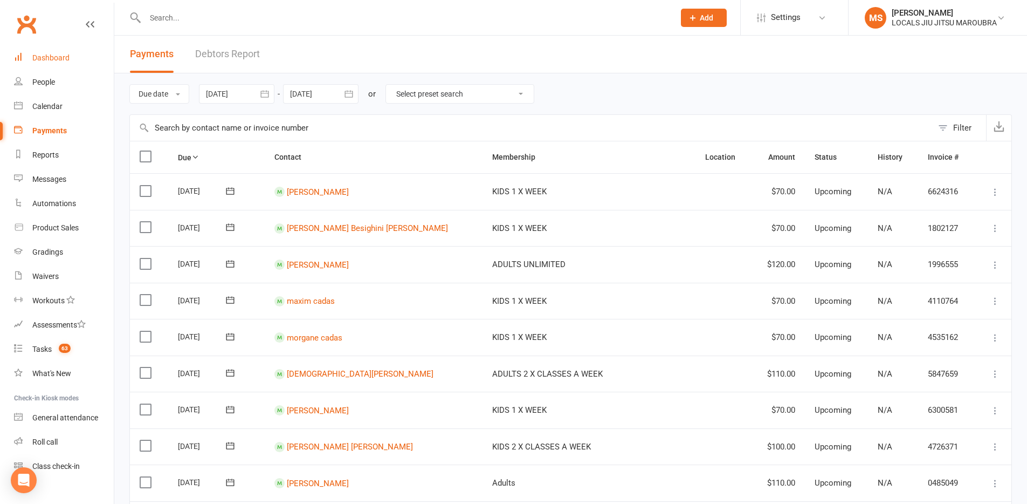
click at [49, 59] on div "Dashboard" at bounding box center [50, 57] width 37 height 9
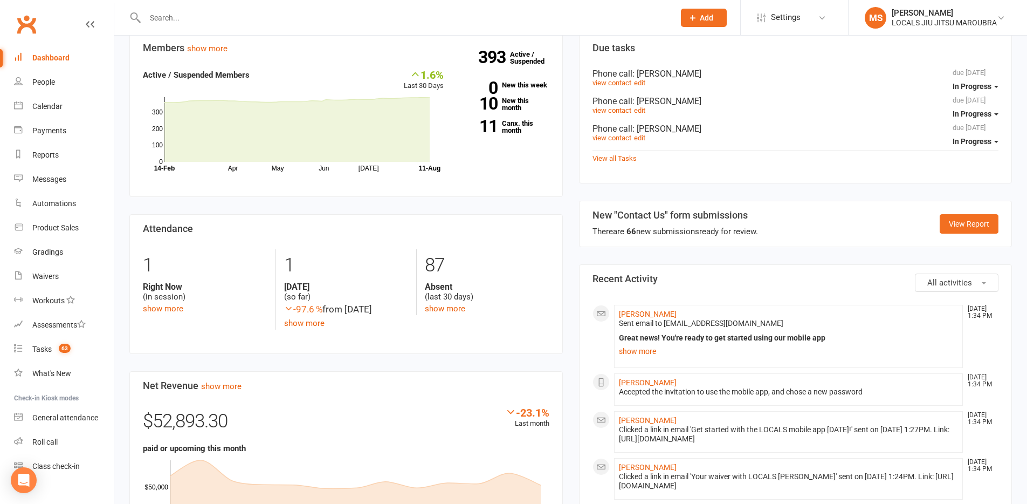
scroll to position [283, 0]
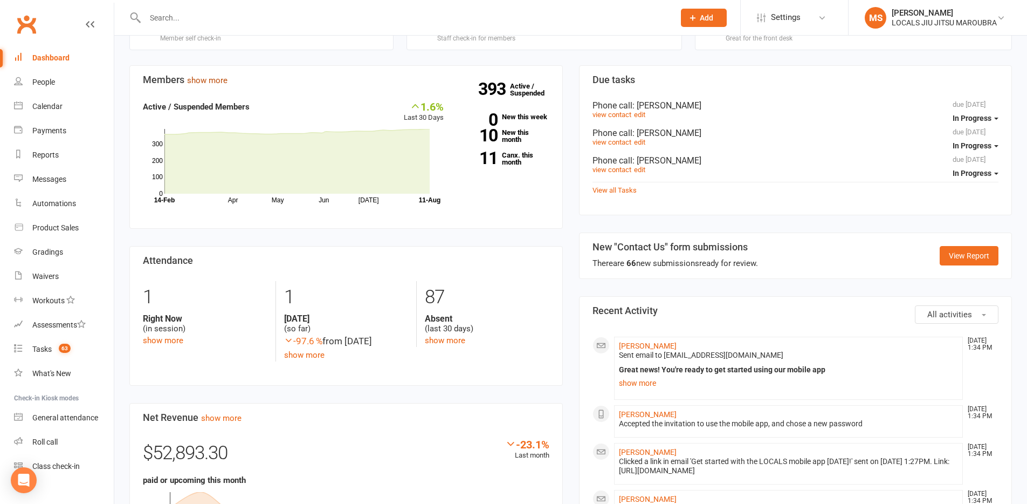
click at [210, 81] on link "show more" at bounding box center [207, 80] width 40 height 10
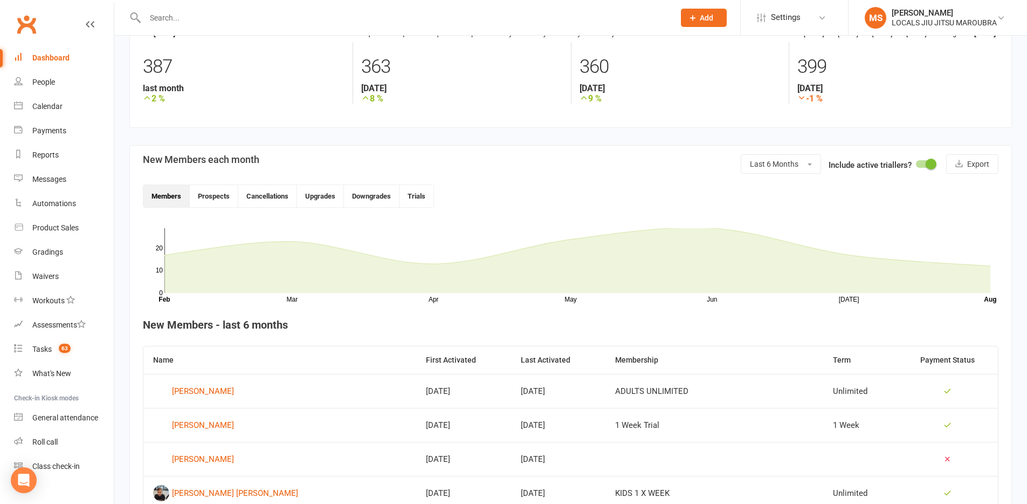
scroll to position [150, 0]
click at [211, 197] on button "Prospects" at bounding box center [214, 195] width 49 height 22
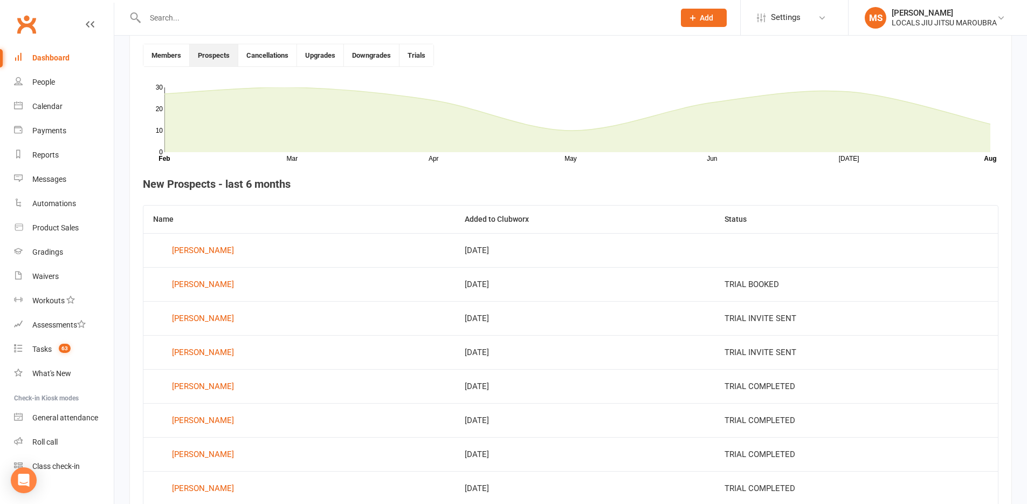
scroll to position [127, 0]
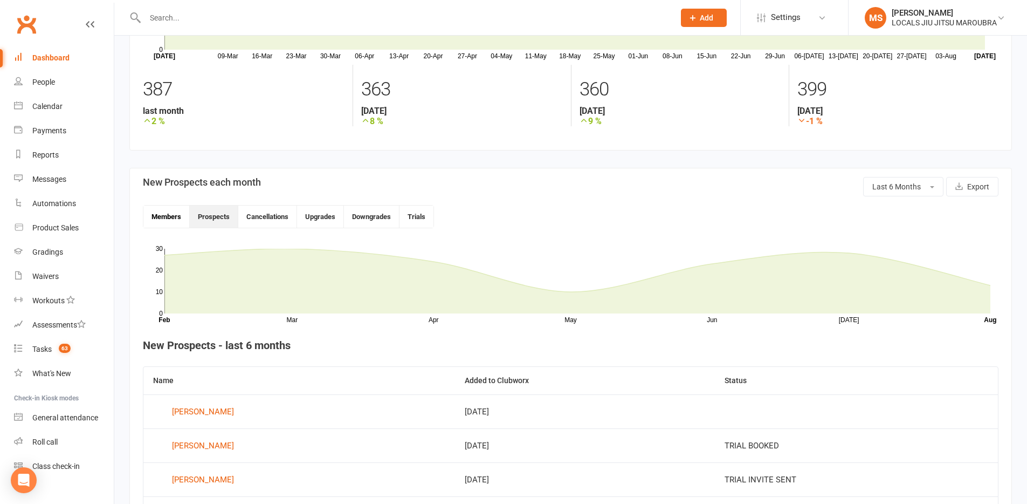
click at [171, 217] on button "Members" at bounding box center [166, 216] width 46 height 22
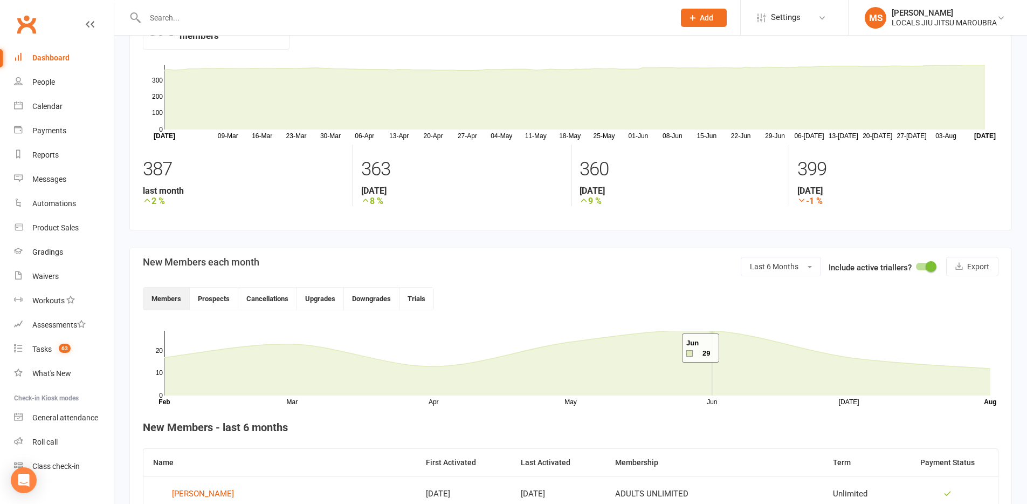
scroll to position [47, 0]
click at [318, 301] on button "Upgrades" at bounding box center [320, 298] width 47 height 22
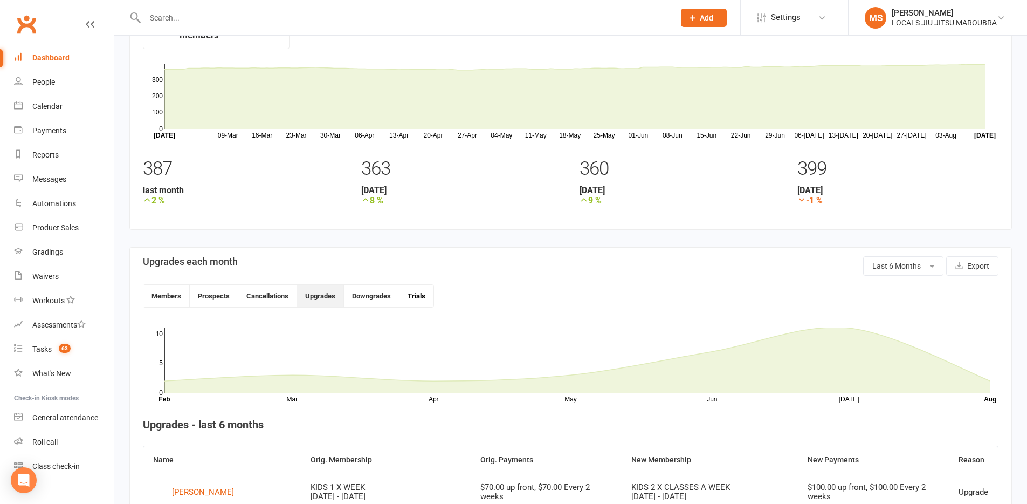
click at [410, 299] on button "Trials" at bounding box center [417, 296] width 34 height 22
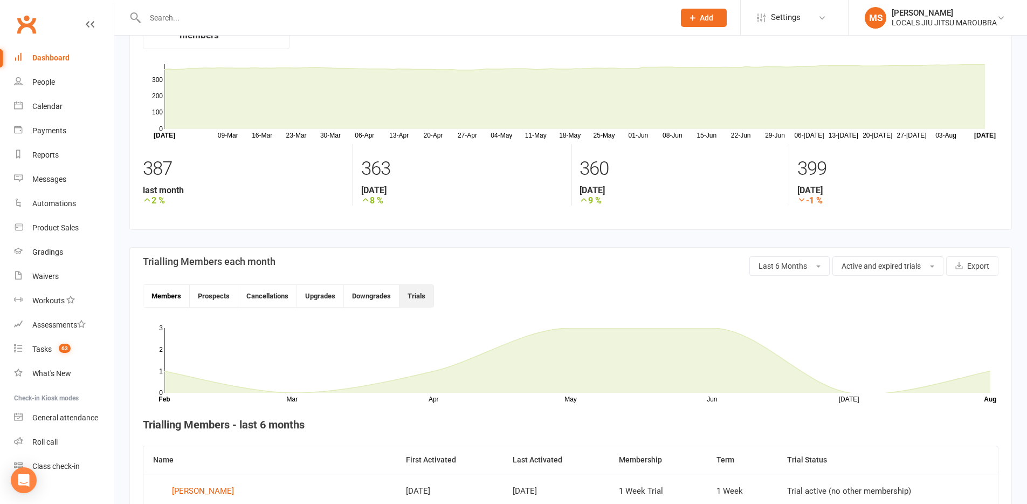
click at [174, 292] on button "Members" at bounding box center [166, 296] width 46 height 22
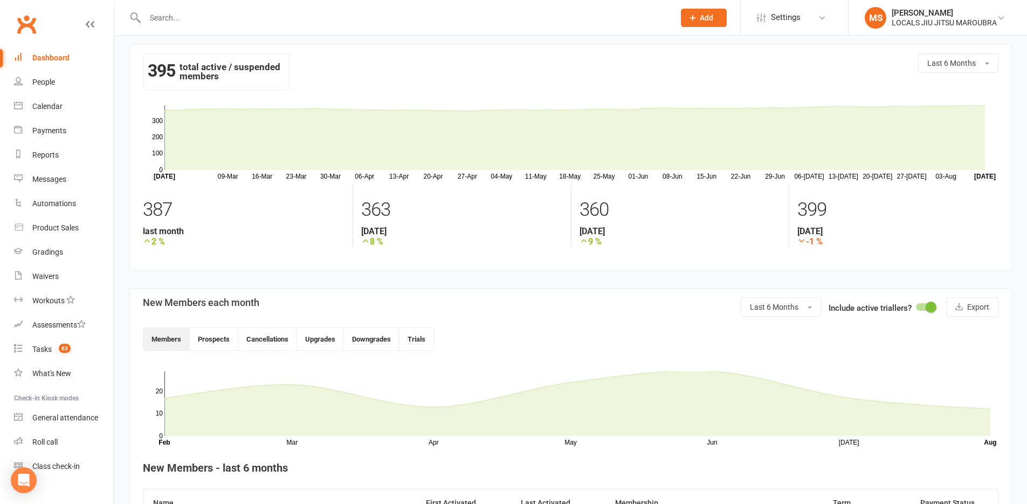
scroll to position [5, 0]
click at [808, 305] on button "Last 6 Months" at bounding box center [781, 307] width 80 height 19
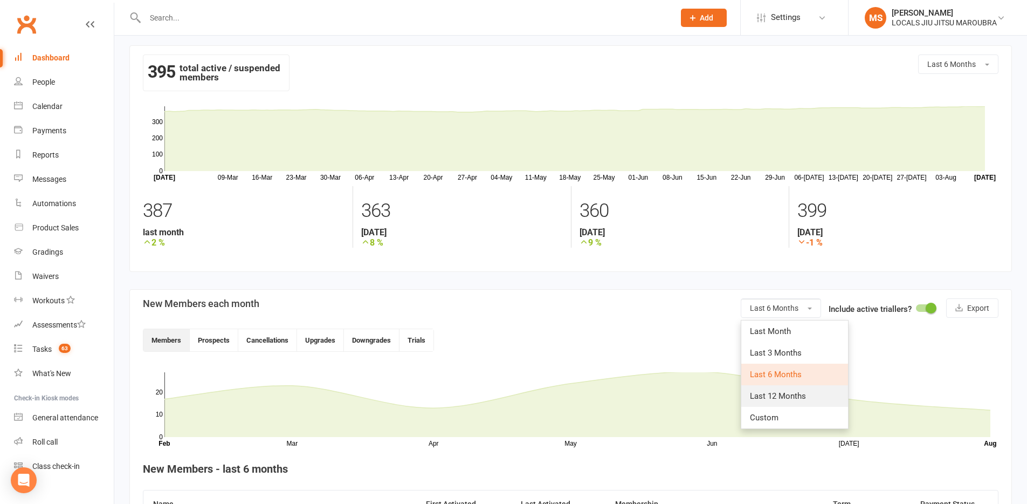
click at [805, 395] on span "Last 12 Months" at bounding box center [778, 396] width 56 height 10
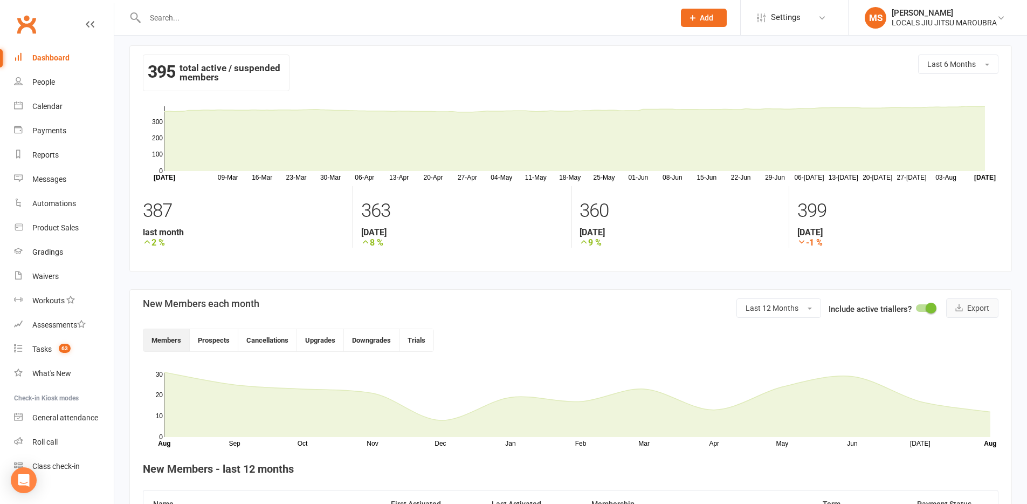
click at [968, 307] on button "Export" at bounding box center [972, 307] width 52 height 19
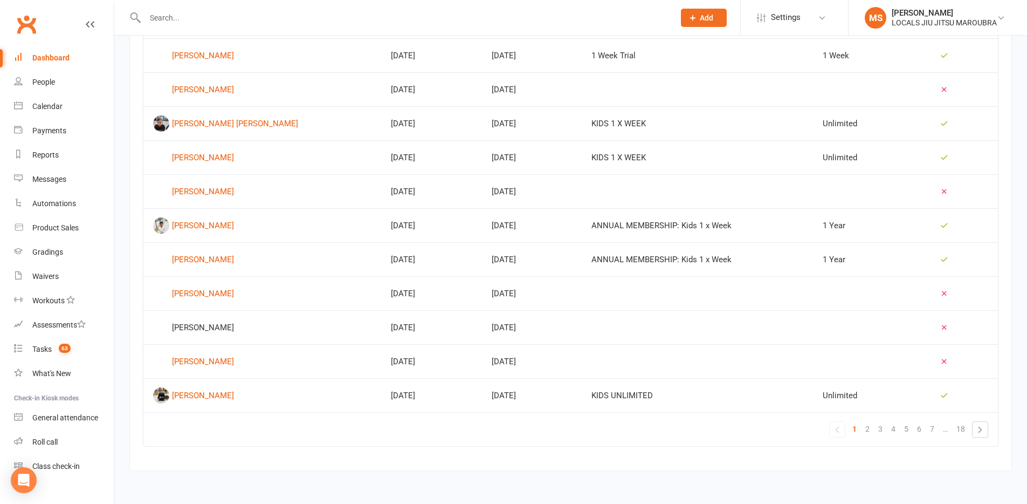
scroll to position [0, 0]
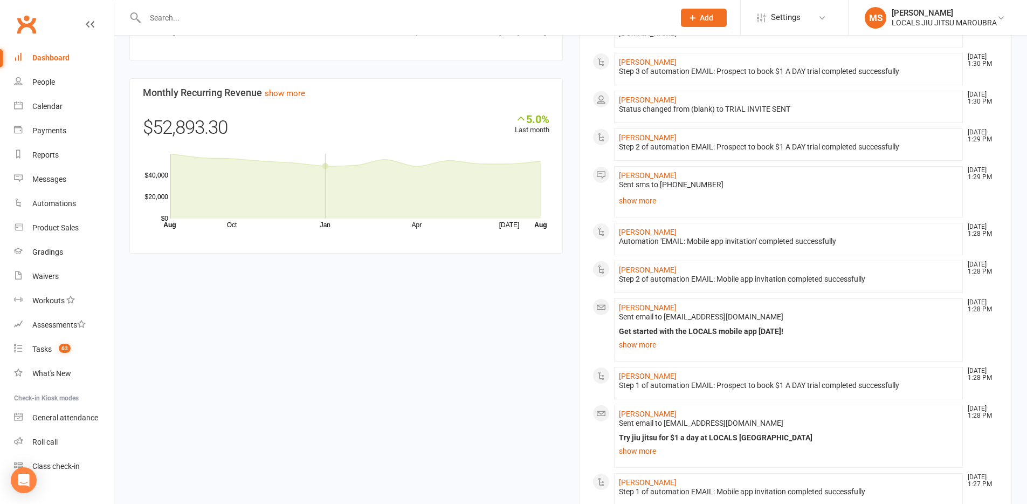
scroll to position [810, 0]
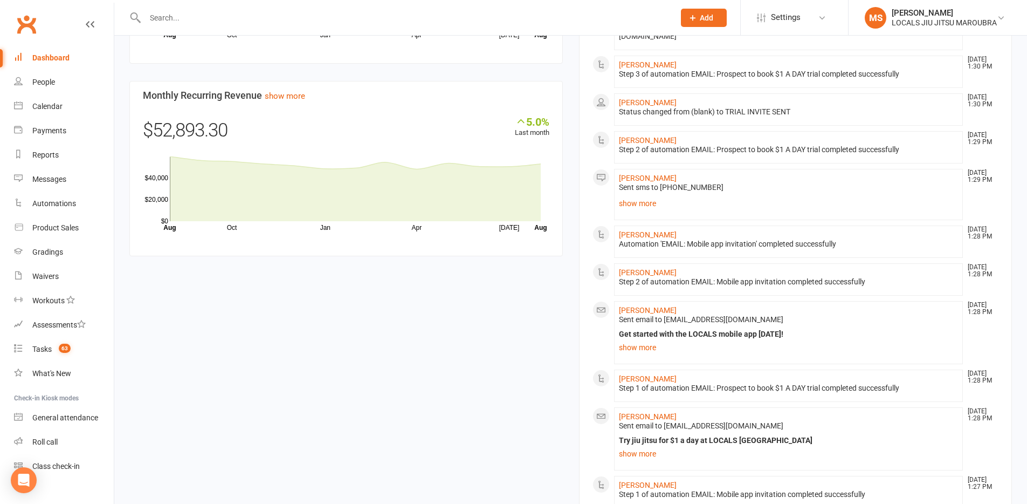
click at [292, 101] on section "Monthly Recurring Revenue show more 5.0% Last month $52,893.30 Oct Jan Apr [DAT…" at bounding box center [345, 169] width 433 height 176
click at [291, 97] on link "show more" at bounding box center [285, 96] width 40 height 10
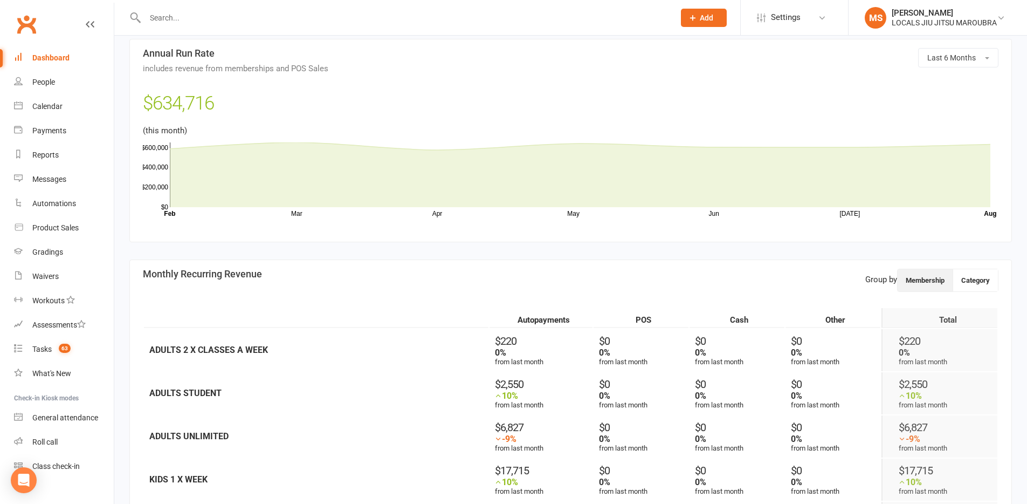
scroll to position [484, 0]
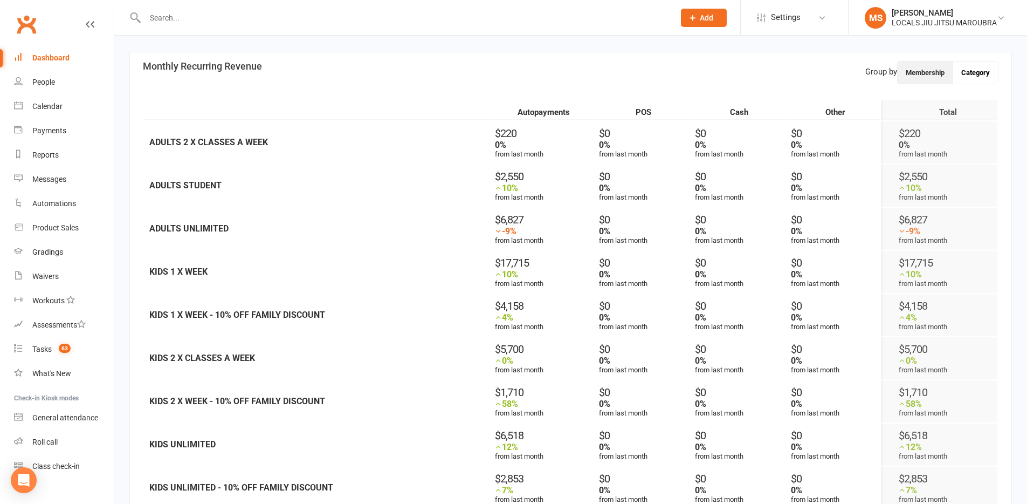
click at [971, 74] on button "Category" at bounding box center [975, 72] width 45 height 22
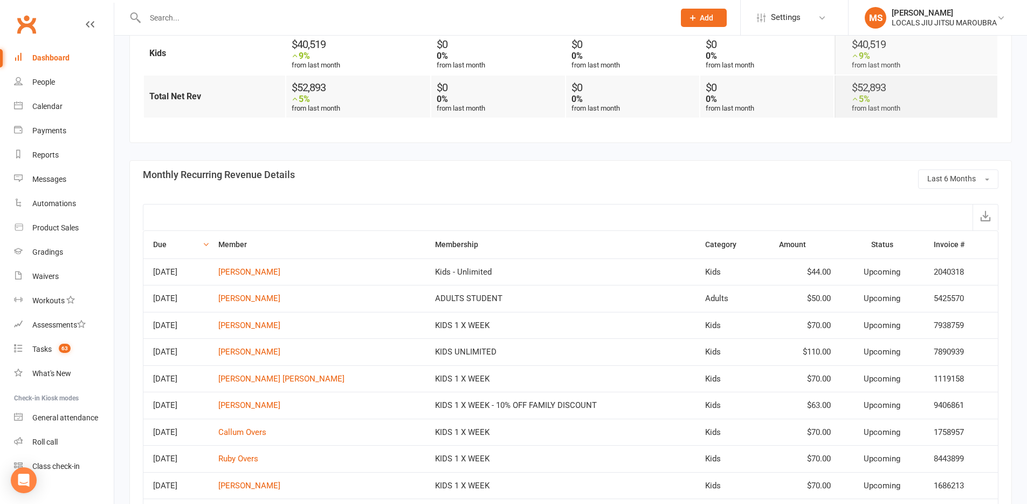
scroll to position [386, 0]
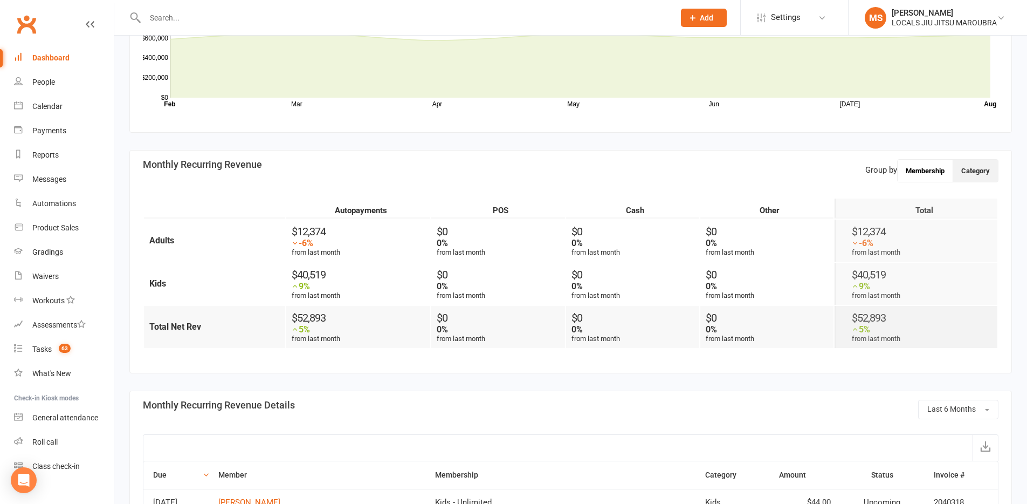
click at [916, 173] on button "Membership" at bounding box center [926, 171] width 56 height 22
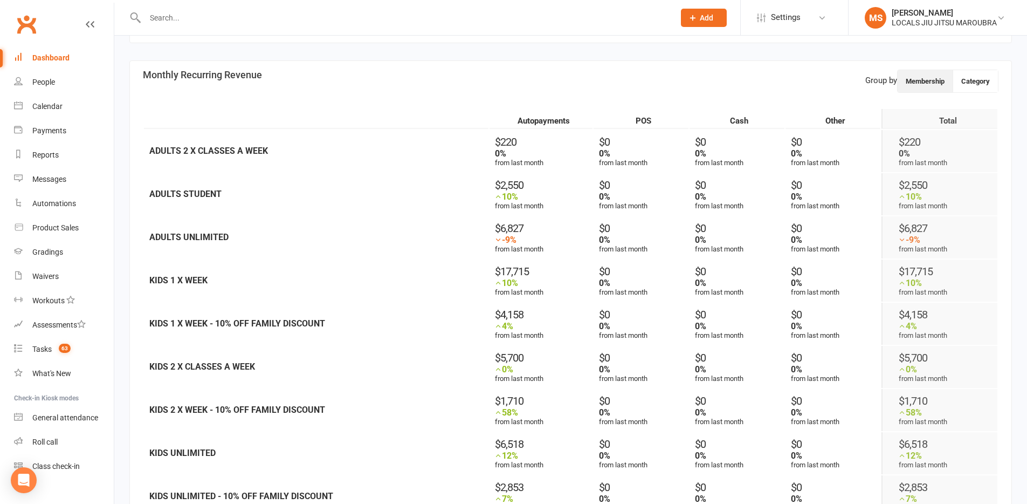
scroll to position [475, 0]
click at [974, 94] on section "Monthly Recurring Revenue Group by Membership Category Autopayments POS Cash Ot…" at bounding box center [570, 388] width 883 height 655
click at [972, 87] on button "Category" at bounding box center [975, 82] width 45 height 22
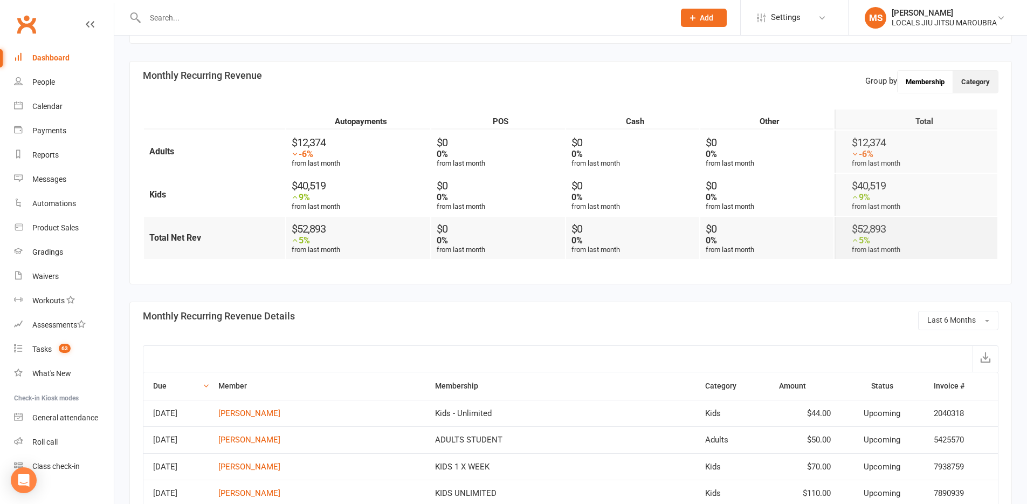
click at [925, 79] on button "Membership" at bounding box center [926, 82] width 56 height 22
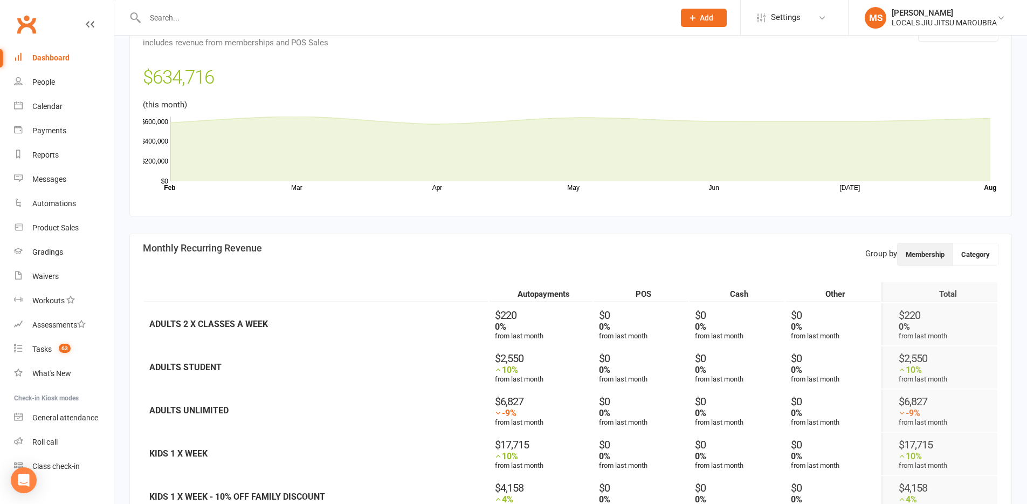
scroll to position [0, 0]
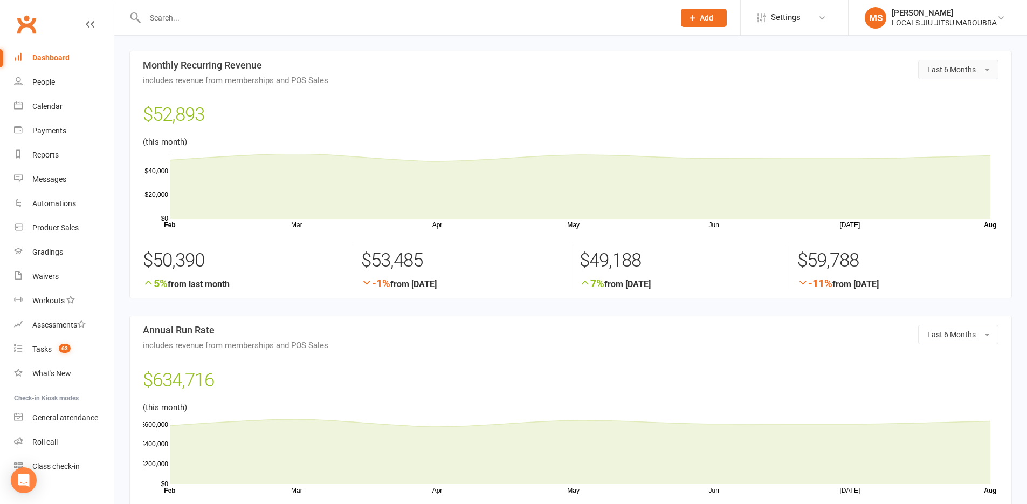
click at [985, 71] on button "Last 6 Months" at bounding box center [958, 69] width 80 height 19
click at [959, 147] on link "Last 12 Months" at bounding box center [944, 155] width 107 height 22
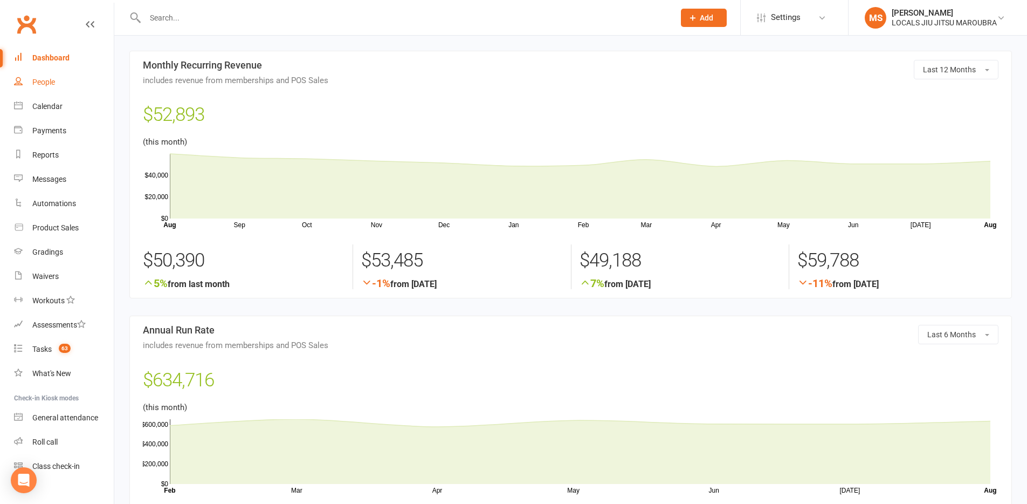
click at [56, 86] on link "People" at bounding box center [64, 82] width 100 height 24
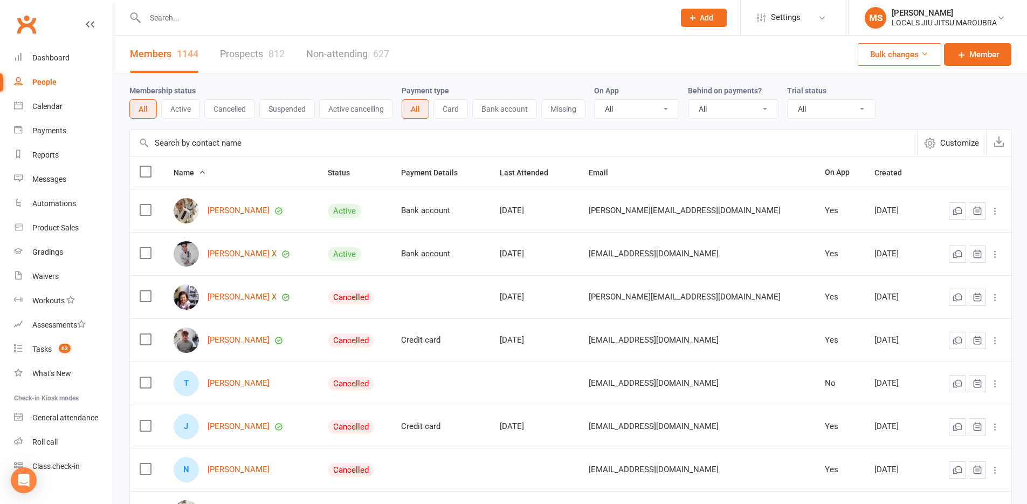
click at [187, 113] on button "Active" at bounding box center [180, 108] width 39 height 19
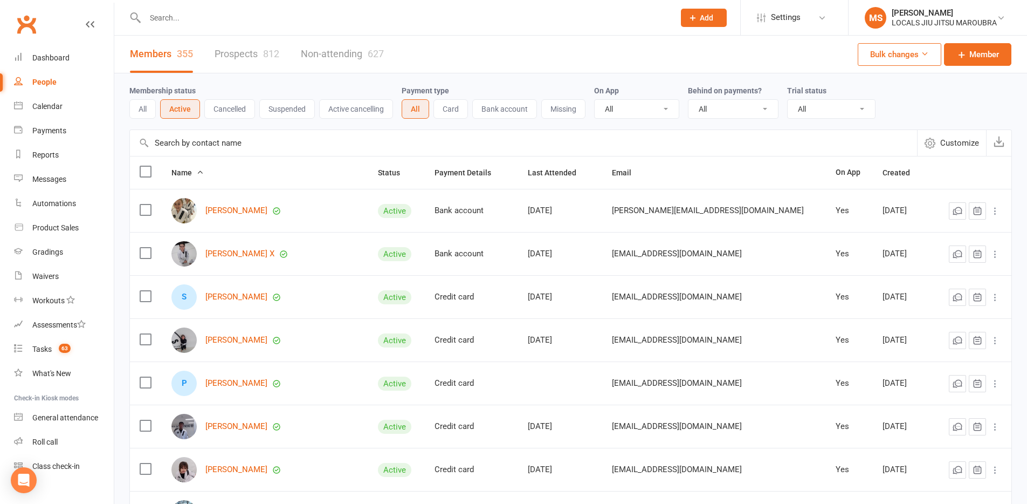
click at [141, 112] on button "All" at bounding box center [142, 108] width 26 height 19
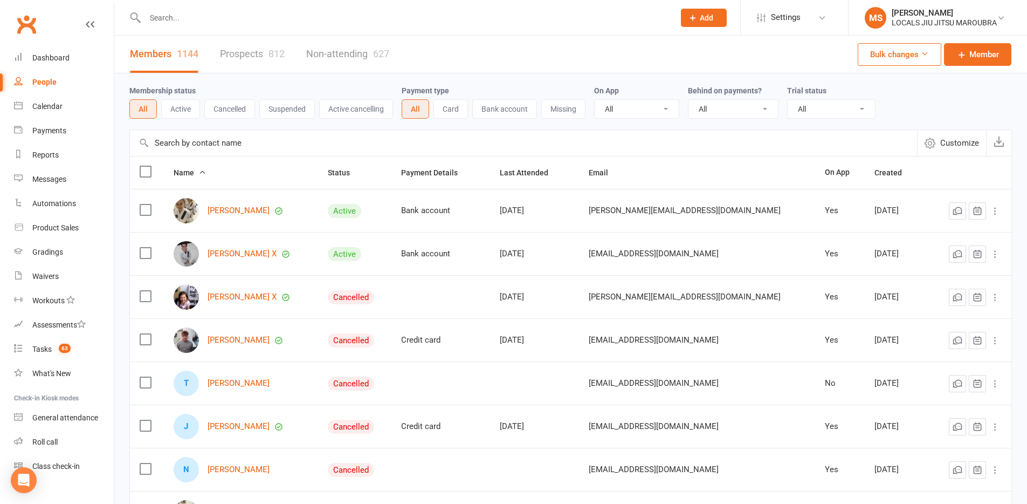
click at [962, 146] on span "Customize" at bounding box center [959, 142] width 39 height 13
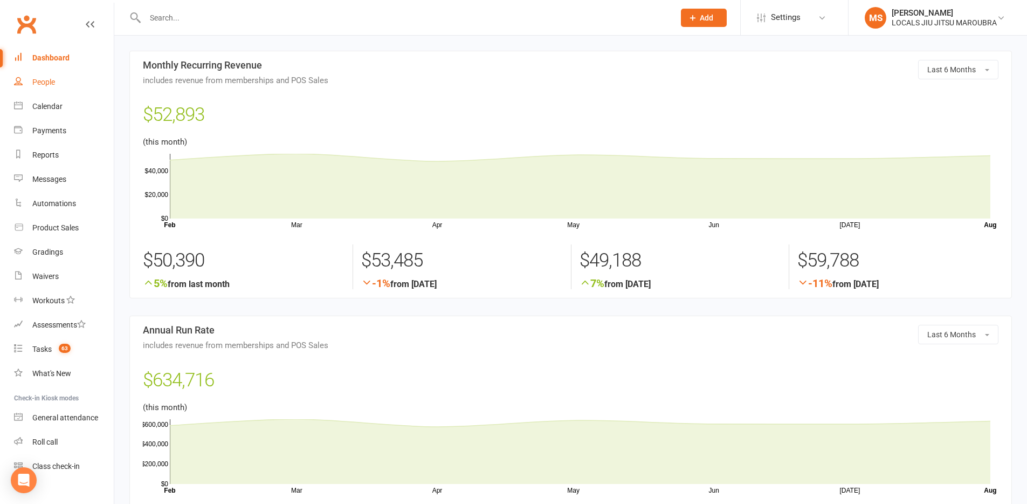
click at [55, 86] on div "People" at bounding box center [43, 82] width 23 height 9
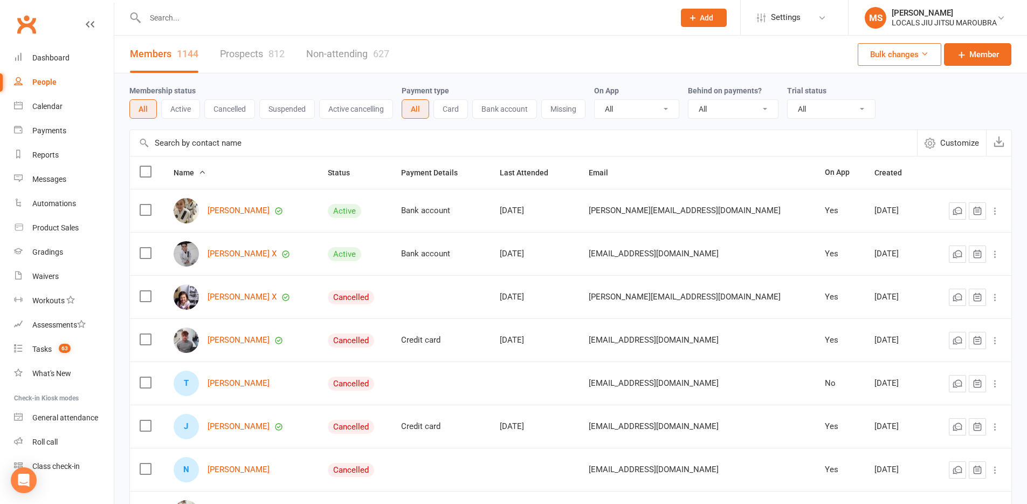
click at [848, 106] on select "All Active and expired trials All active trials Active trial (no other membersh…" at bounding box center [831, 109] width 87 height 18
click at [740, 108] on select "All No Yes" at bounding box center [734, 109] width 90 height 18
click at [186, 112] on button "Active" at bounding box center [180, 108] width 39 height 19
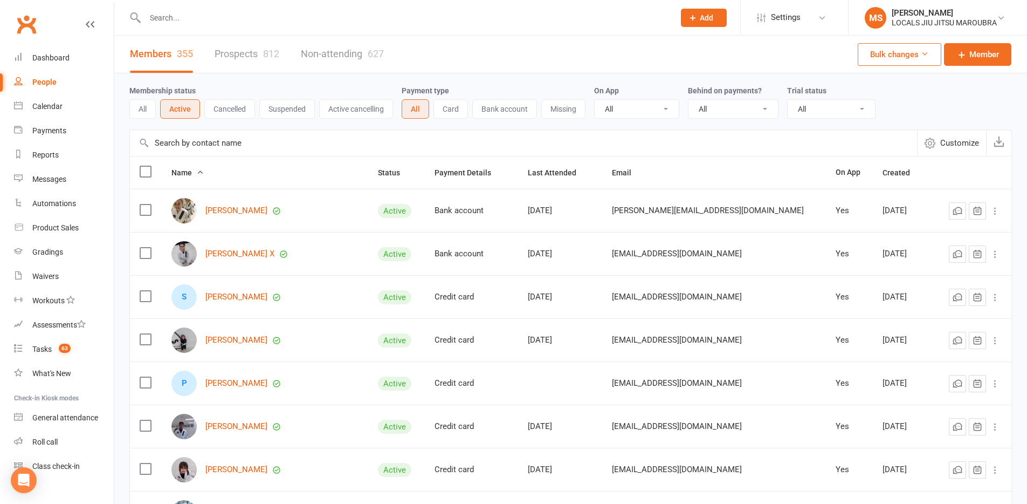
click at [232, 107] on button "Cancelled" at bounding box center [229, 108] width 51 height 19
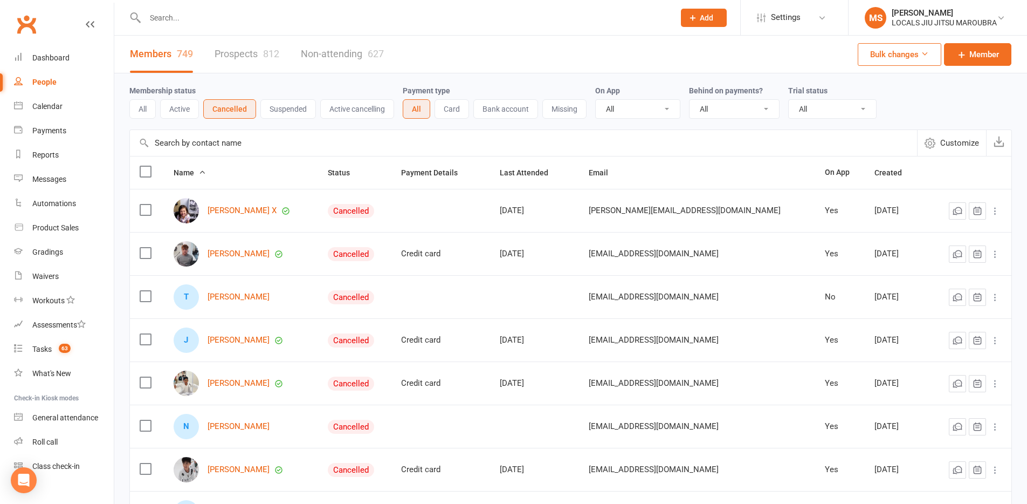
click at [995, 208] on icon at bounding box center [995, 210] width 11 height 11
click at [1017, 191] on div "Membership status All Active Cancelled Suspended Active cancelling Payment type…" at bounding box center [570, 373] width 913 height 600
click at [58, 154] on div "Reports" at bounding box center [45, 154] width 26 height 9
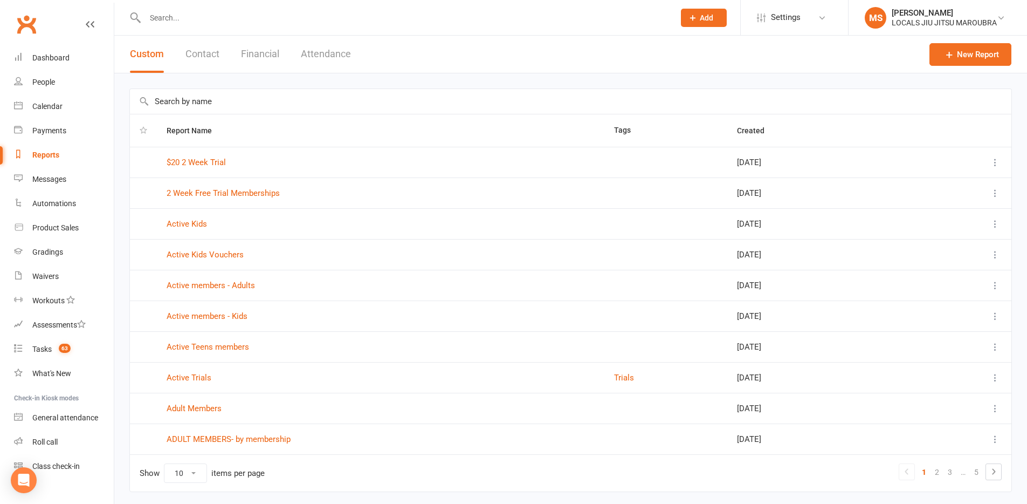
click at [168, 24] on input "text" at bounding box center [404, 17] width 525 height 15
type input "test [PERSON_NAME]"
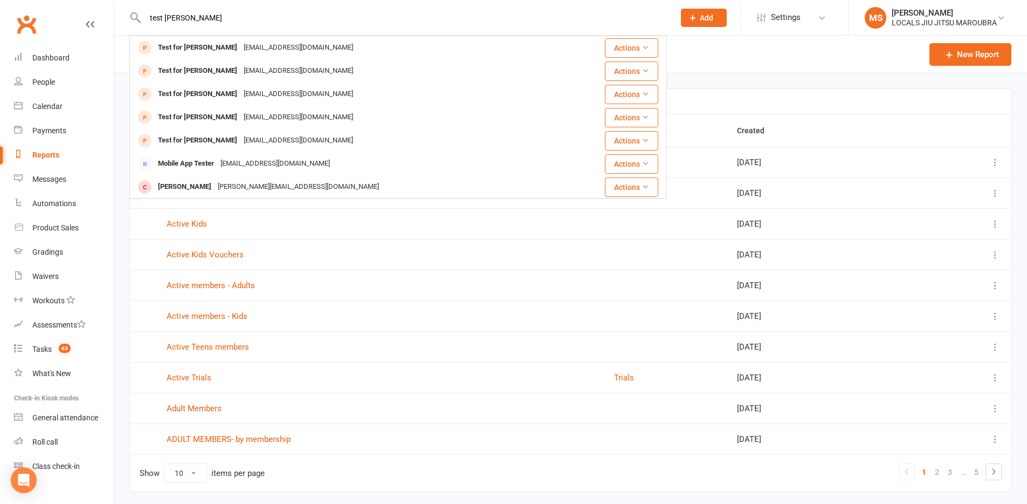
click at [884, 73] on div "Report Name Tags Created $20 2 Week Trial [DATE] 2 Week Free Trial Memberships …" at bounding box center [570, 297] width 913 height 449
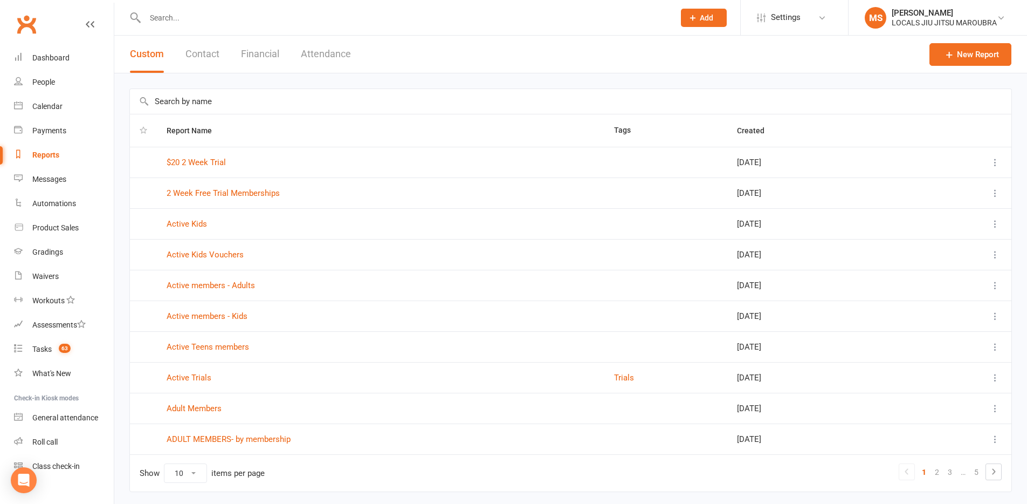
click at [150, 105] on input "text" at bounding box center [571, 101] width 882 height 25
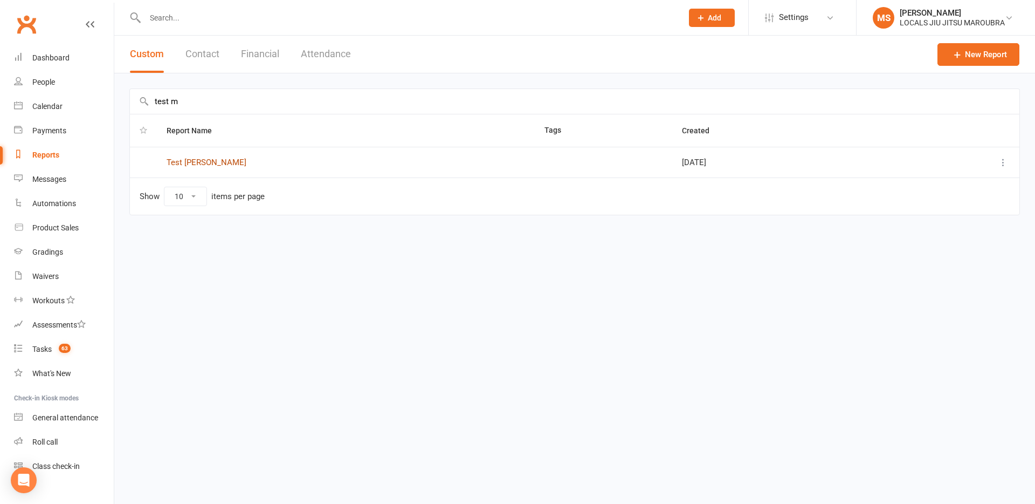
type input "test m"
click at [175, 165] on link "Test [PERSON_NAME]" at bounding box center [207, 162] width 80 height 10
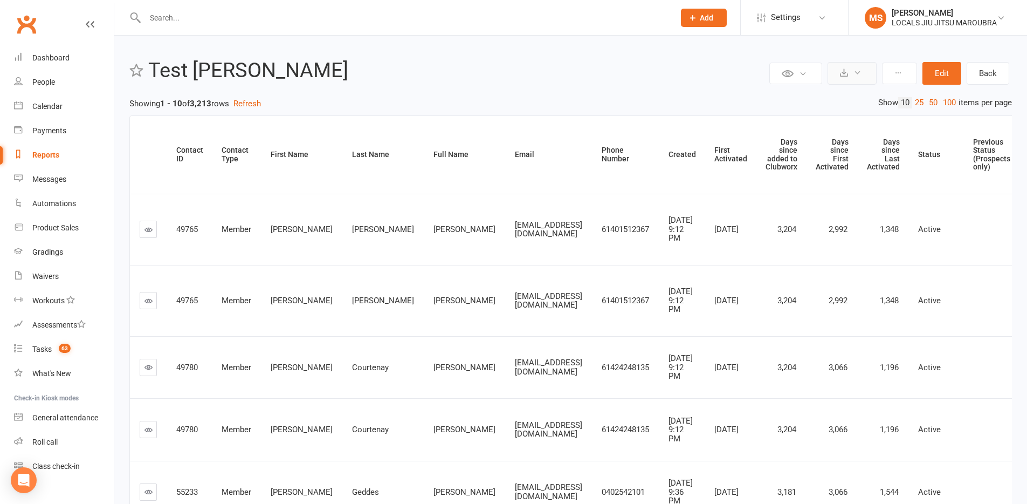
click at [873, 64] on button at bounding box center [852, 73] width 49 height 23
click at [842, 97] on link "Export to CSV" at bounding box center [819, 99] width 113 height 22
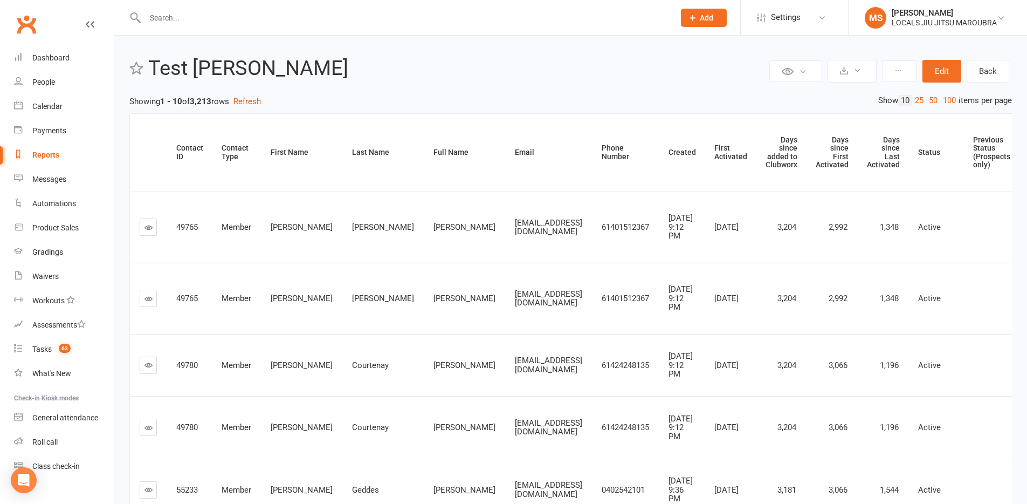
drag, startPoint x: 432, startPoint y: 86, endPoint x: 463, endPoint y: 94, distance: 31.9
click at [433, 87] on div "Private Report Only visible by me Public Report Visible to everyone at gym Expo…" at bounding box center [570, 458] width 913 height 851
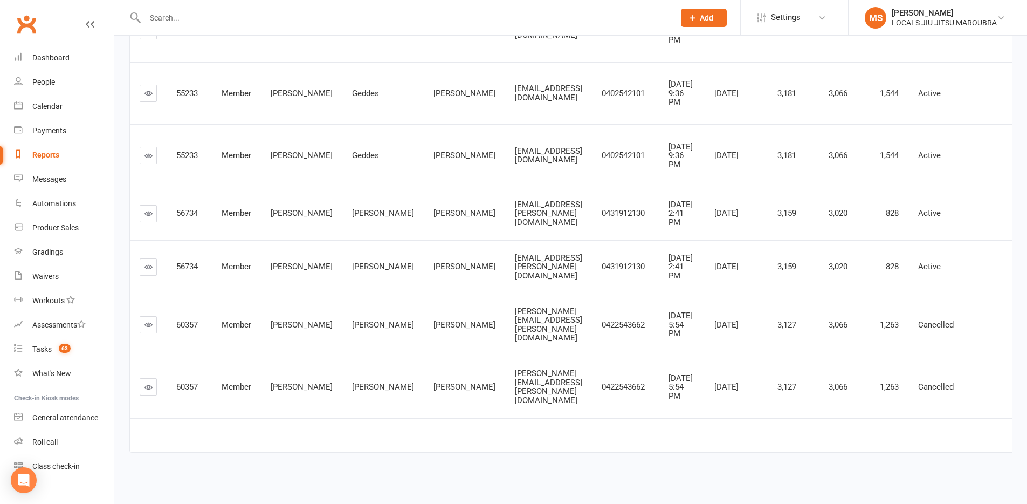
scroll to position [727, 0]
